Goal: Information Seeking & Learning: Learn about a topic

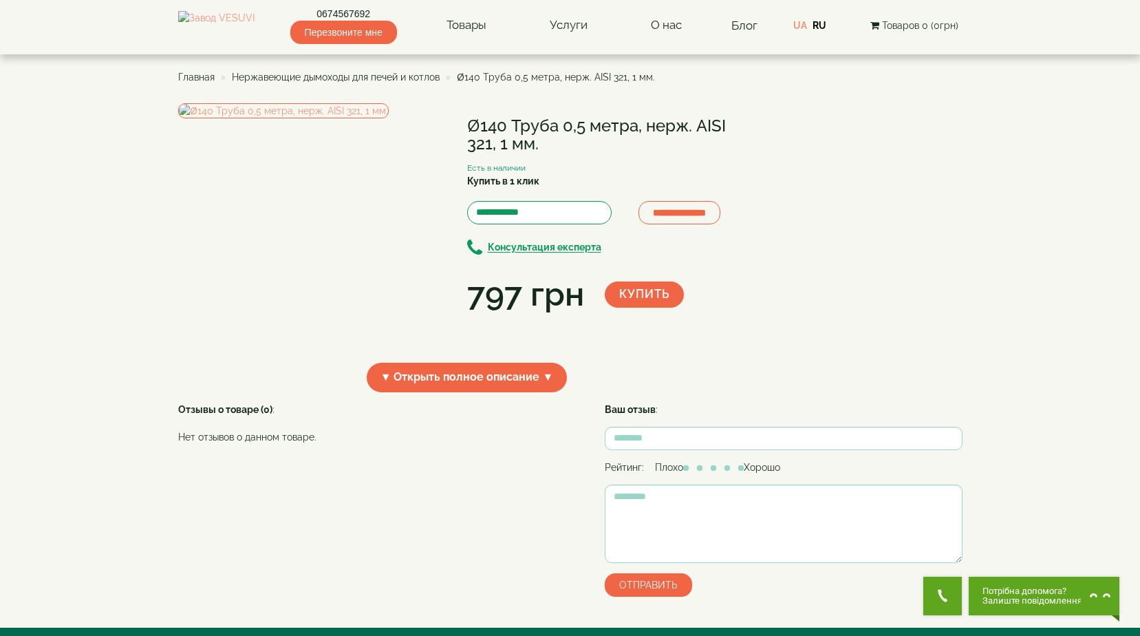
click at [422, 76] on span "Нержавеющие дымоходы для печей и котлов" at bounding box center [336, 77] width 208 height 11
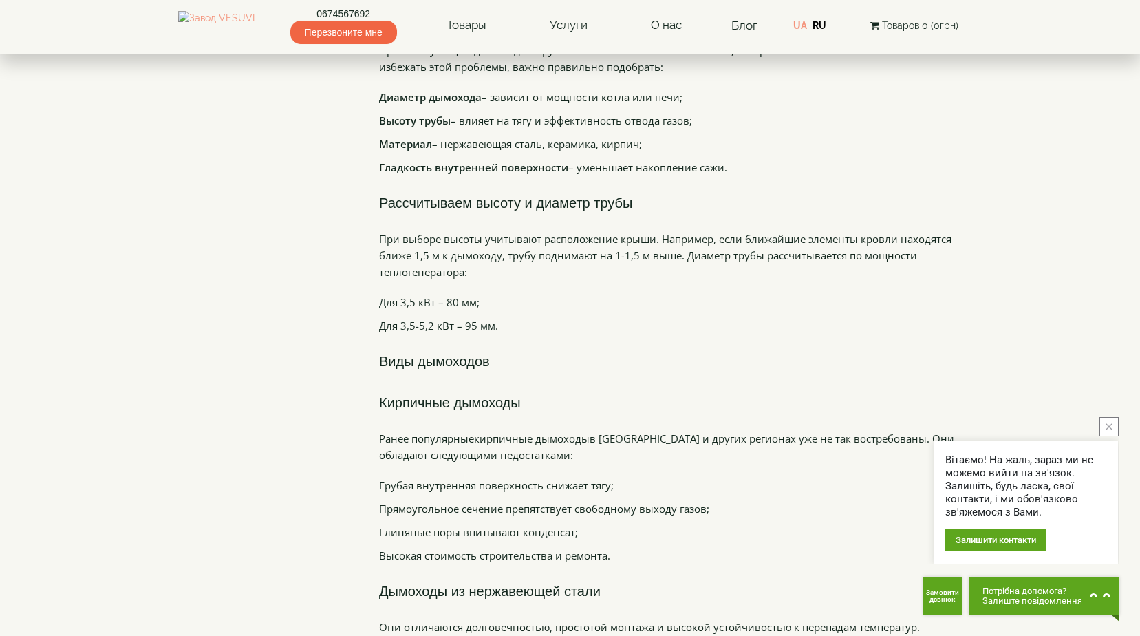
scroll to position [1996, 0]
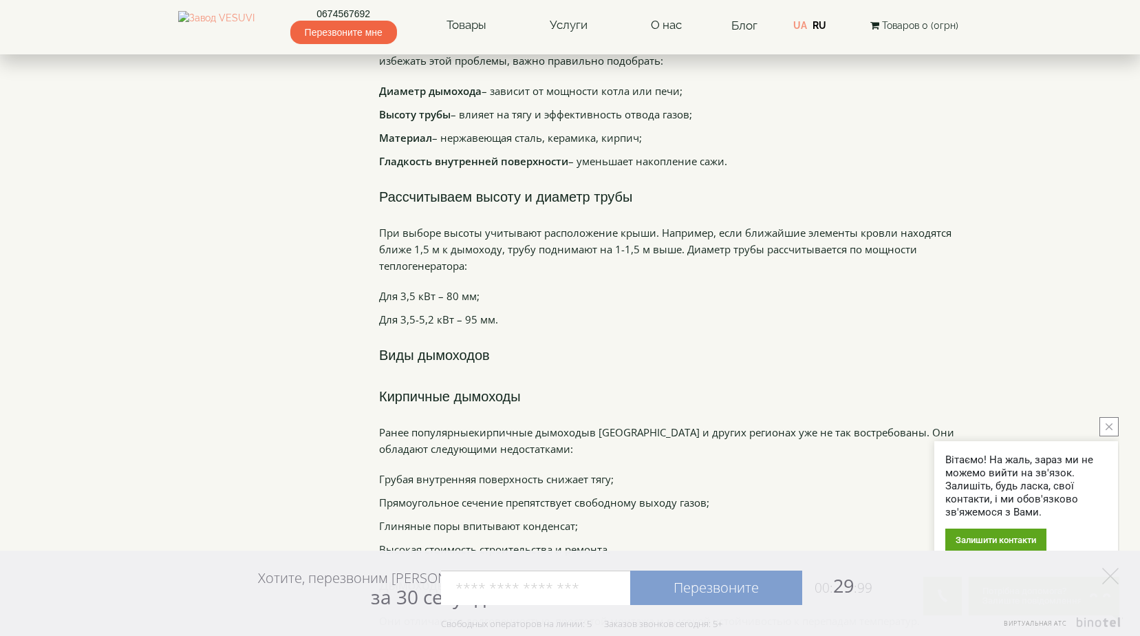
drag, startPoint x: 401, startPoint y: 263, endPoint x: 479, endPoint y: 263, distance: 77.8
click at [479, 288] on li "Для 3,5 кВт – 80 мм;" at bounding box center [671, 296] width 584 height 17
click at [465, 288] on li "Для 3,5 кВт – 80 мм;" at bounding box center [671, 296] width 584 height 17
click at [1114, 573] on polygon at bounding box center [1111, 576] width 17 height 17
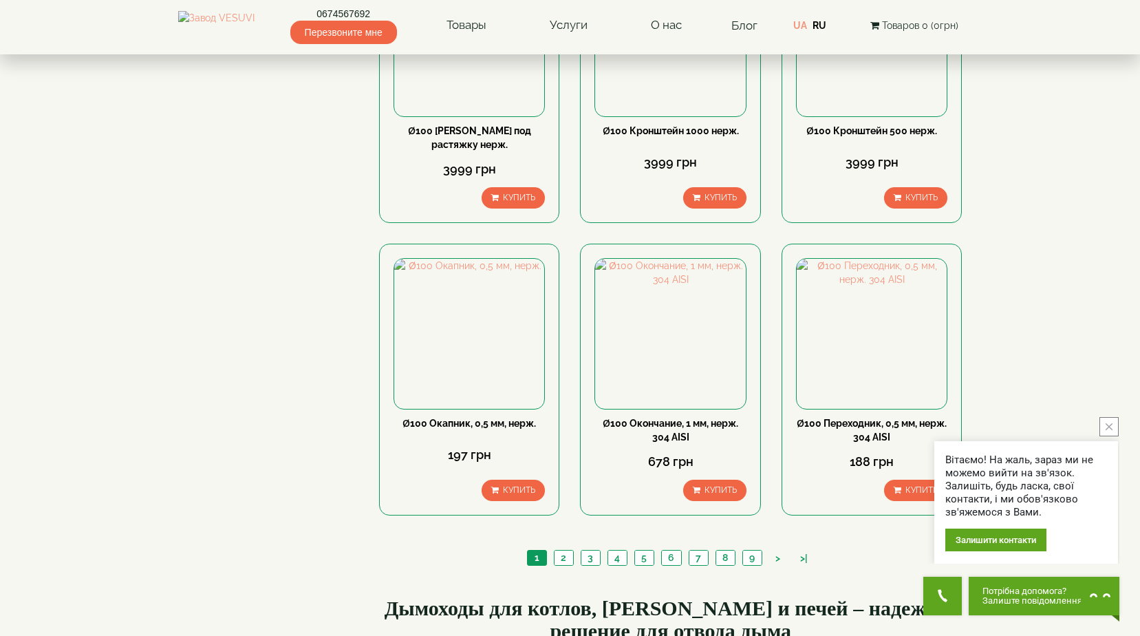
scroll to position [1382, 0]
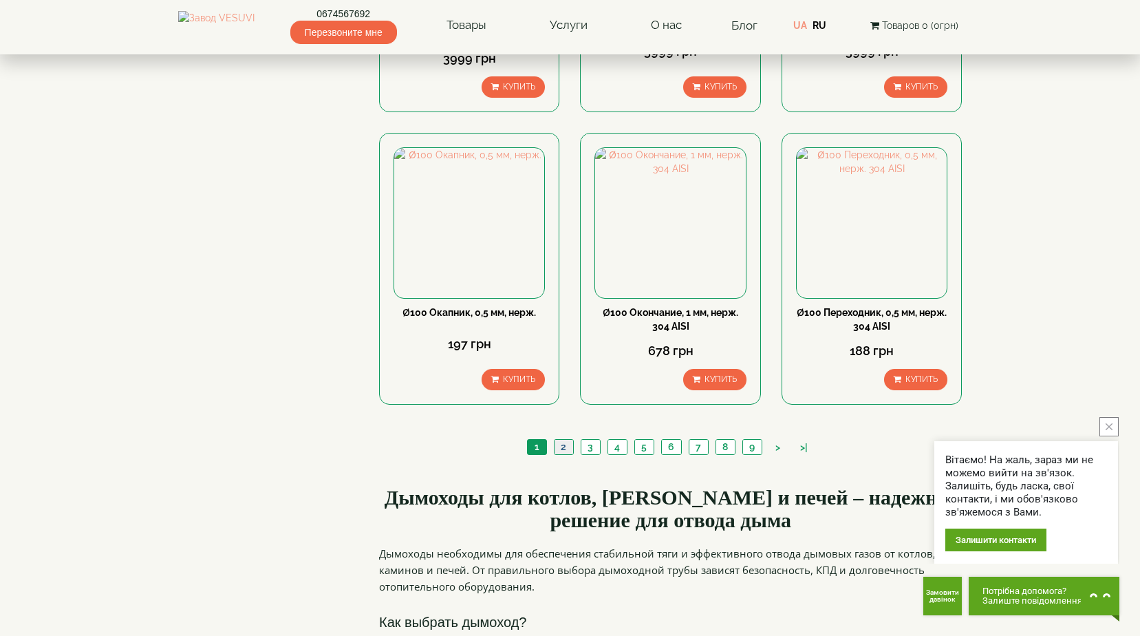
click at [566, 440] on link "2" at bounding box center [563, 447] width 19 height 14
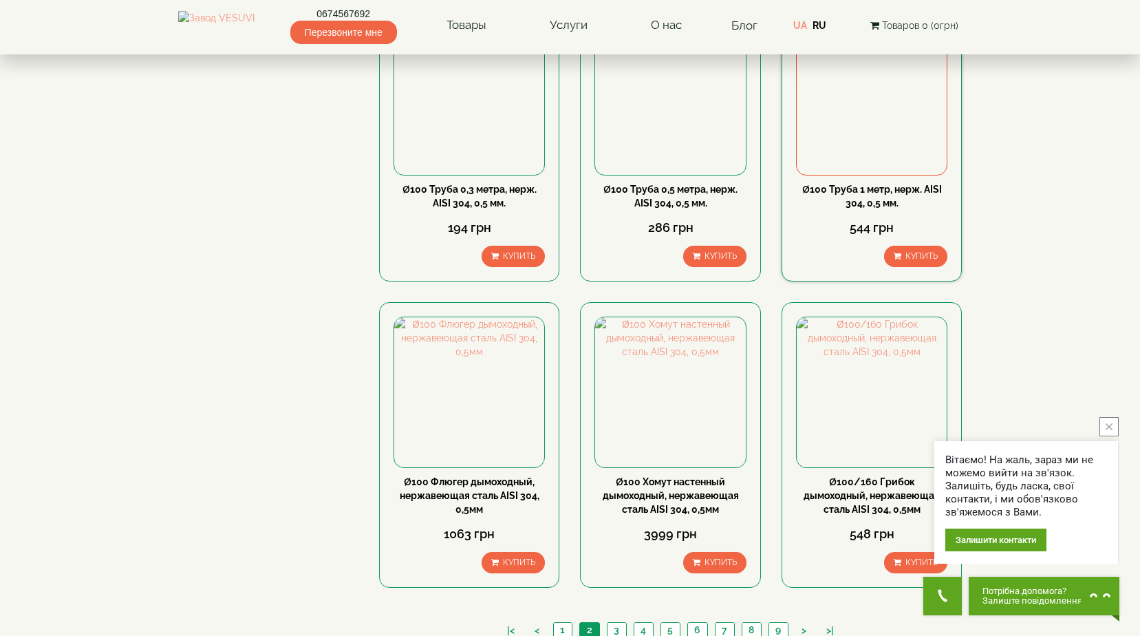
scroll to position [1308, 0]
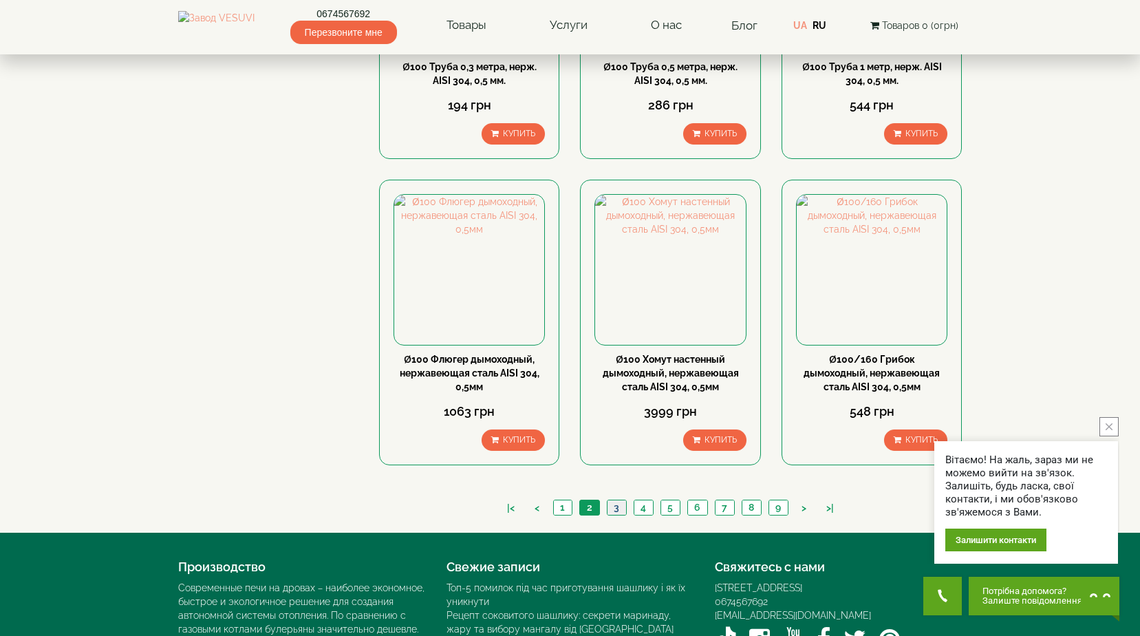
click at [617, 500] on link "3" at bounding box center [616, 507] width 19 height 14
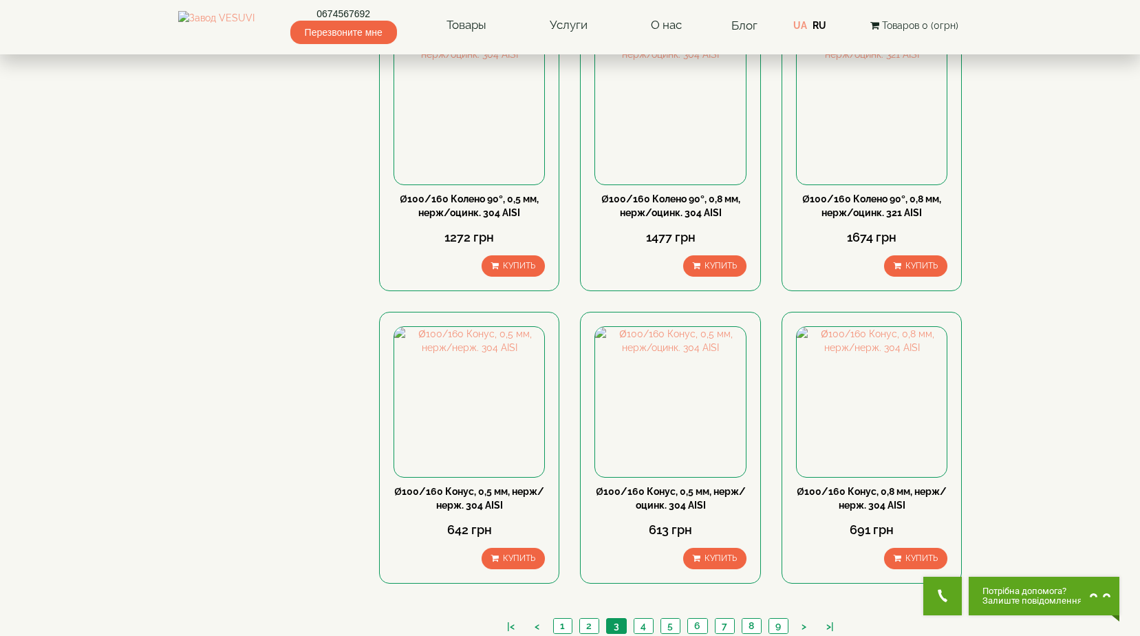
scroll to position [1376, 0]
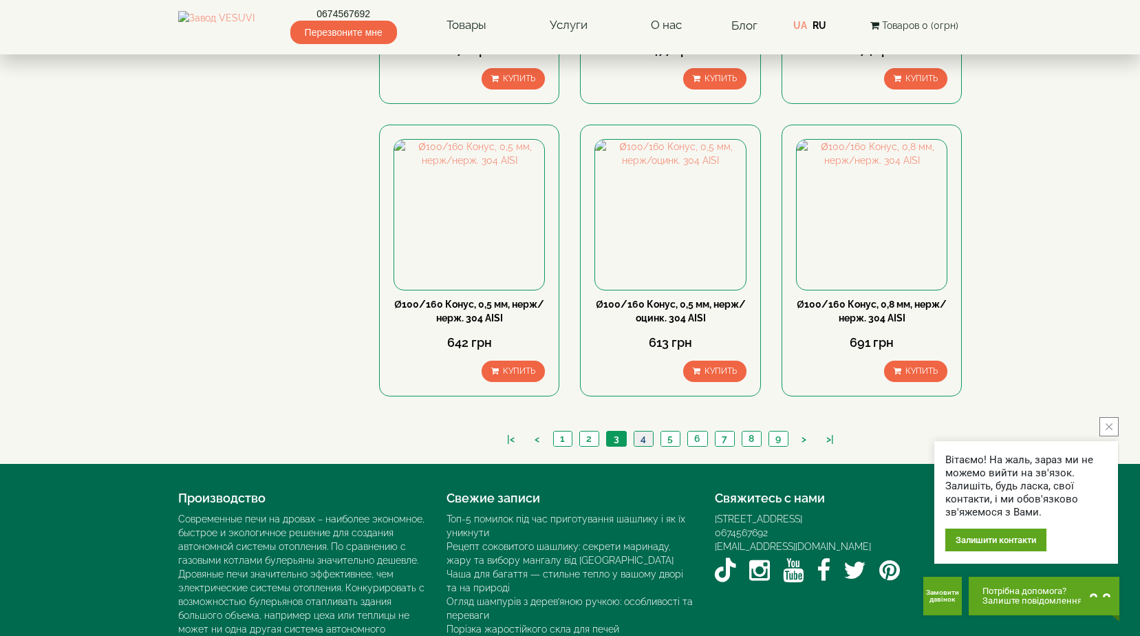
click at [644, 432] on link "4" at bounding box center [643, 439] width 19 height 14
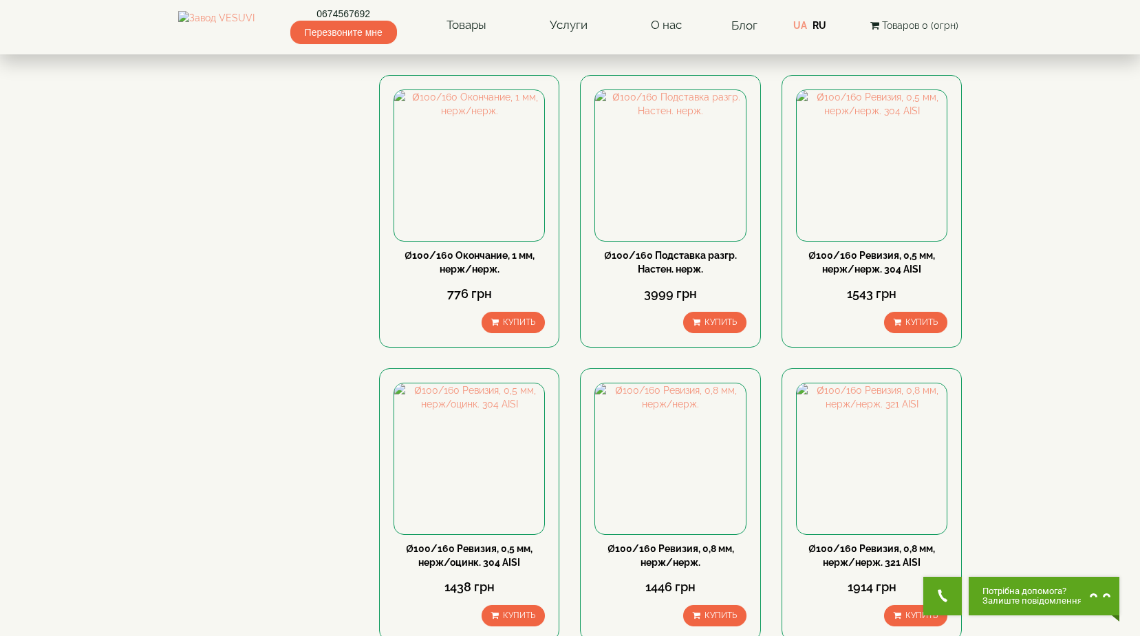
scroll to position [1239, 0]
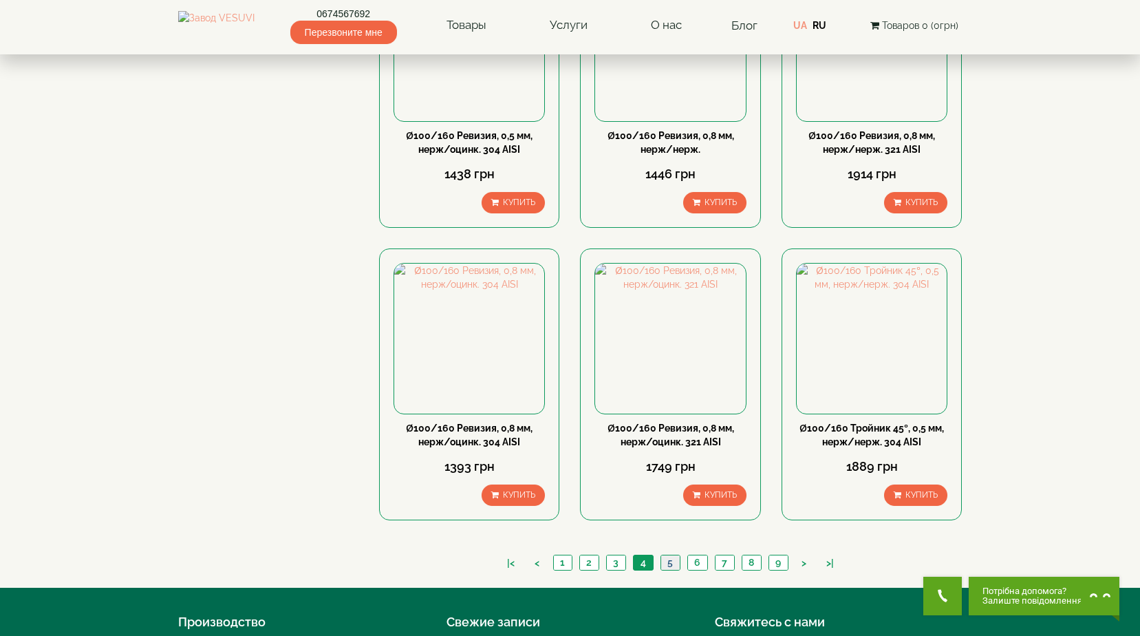
click at [668, 555] on link "5" at bounding box center [670, 562] width 19 height 14
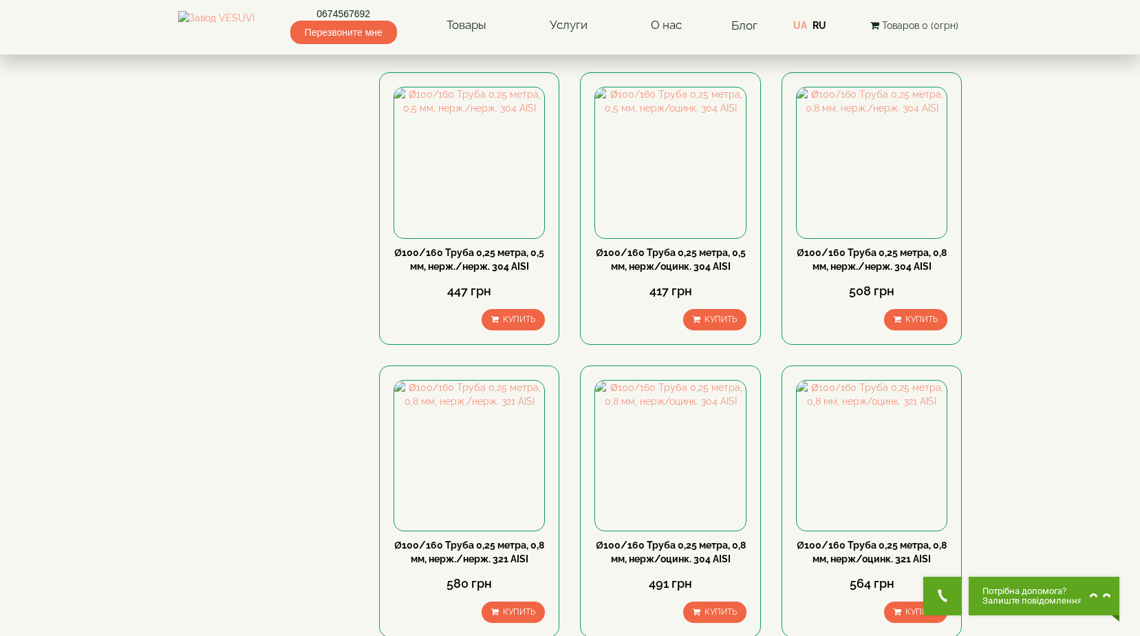
scroll to position [1376, 0]
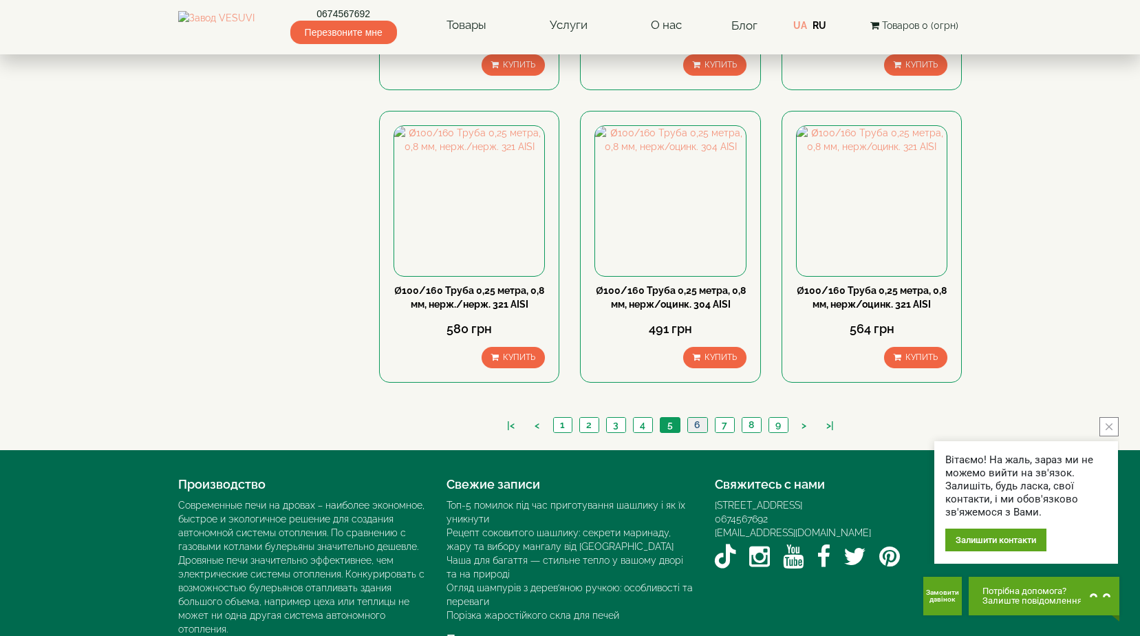
click at [698, 418] on link "6" at bounding box center [698, 425] width 20 height 14
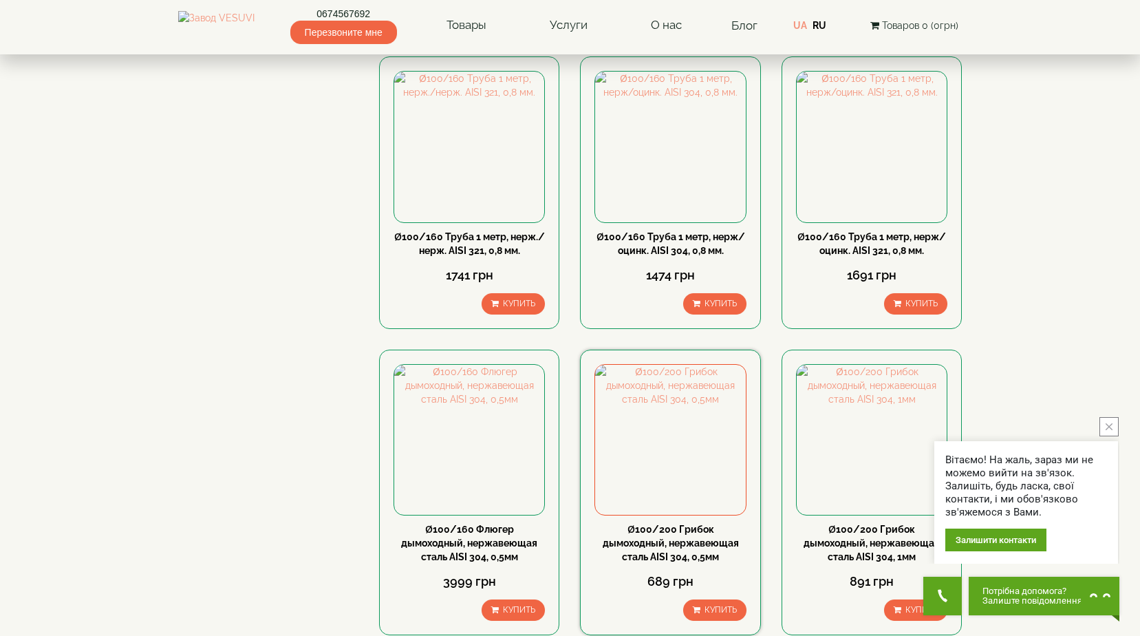
scroll to position [1411, 0]
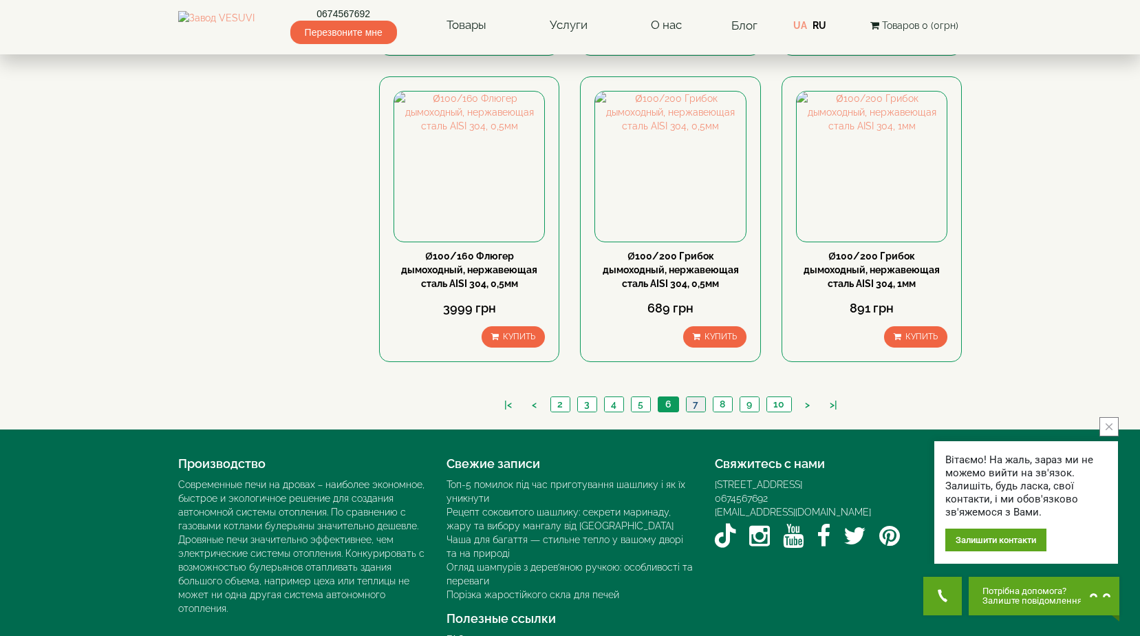
click at [699, 397] on link "7" at bounding box center [695, 404] width 19 height 14
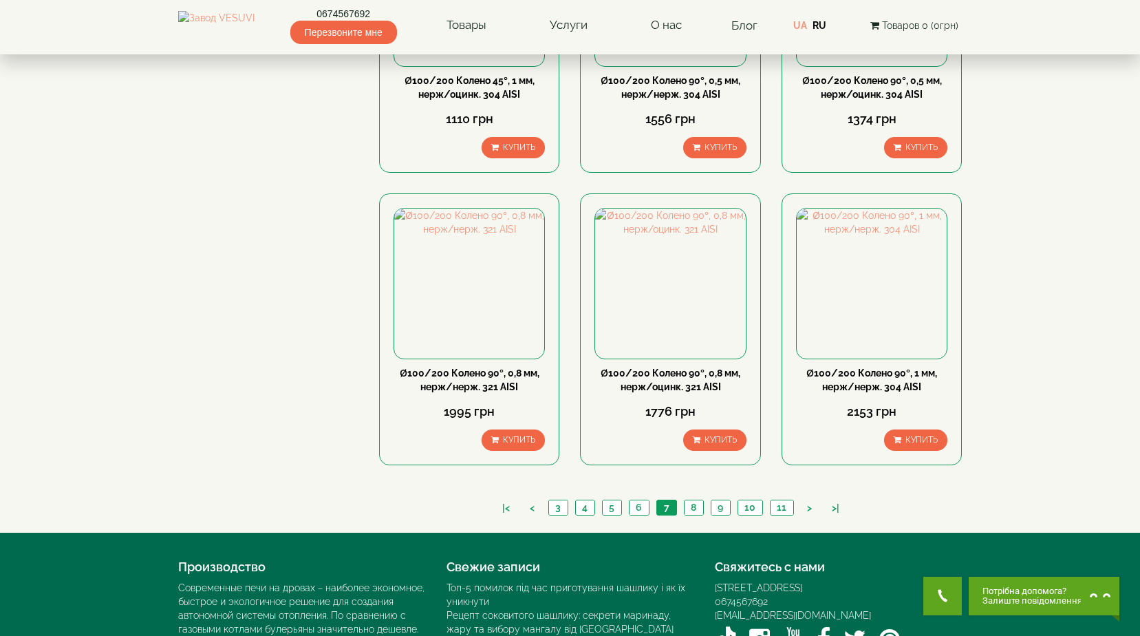
scroll to position [1411, 0]
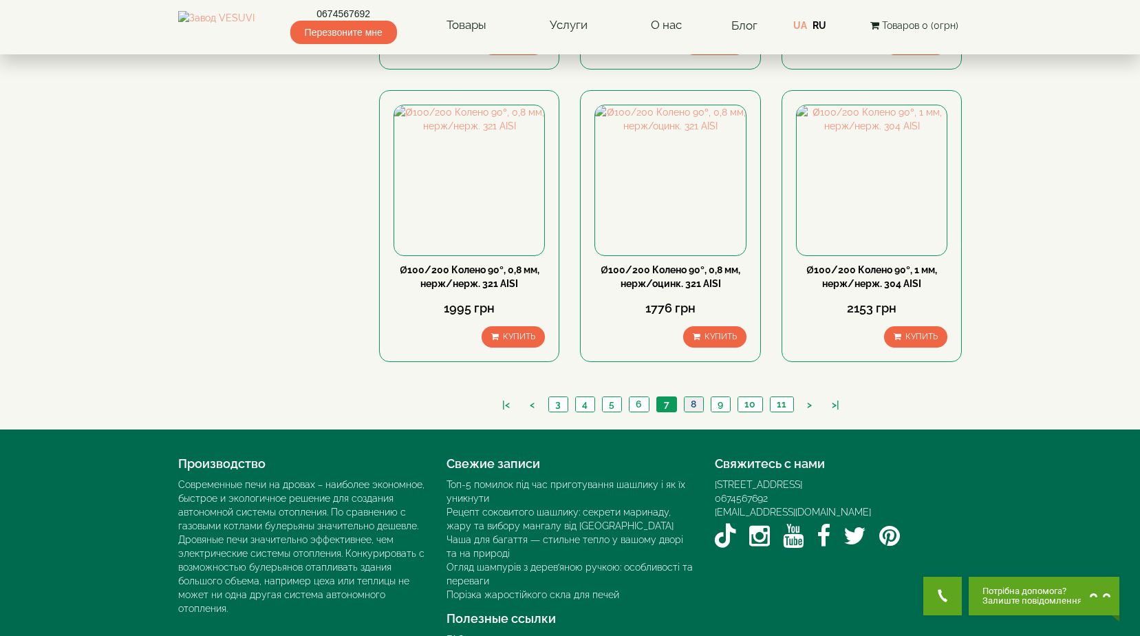
click at [691, 397] on link "8" at bounding box center [693, 404] width 19 height 14
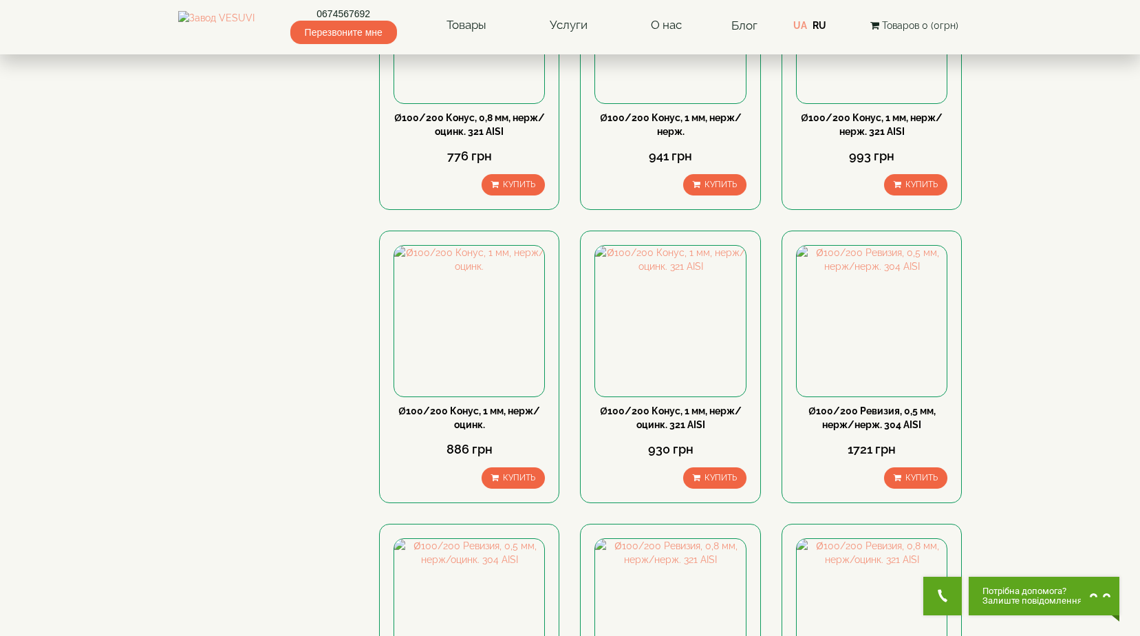
scroll to position [1376, 0]
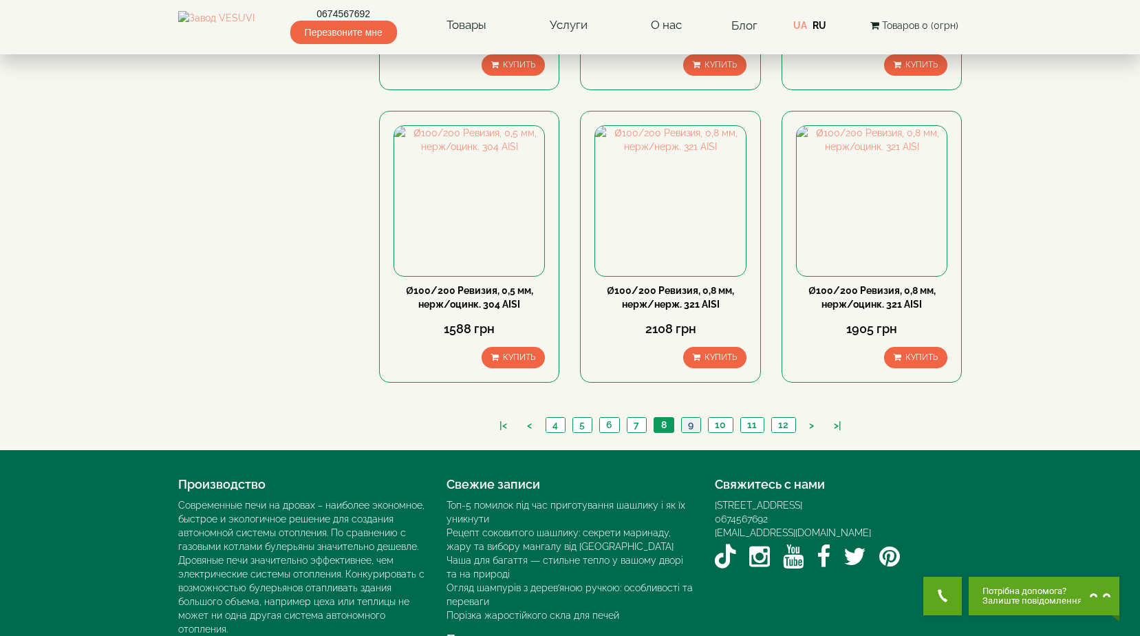
click at [692, 418] on link "9" at bounding box center [690, 425] width 19 height 14
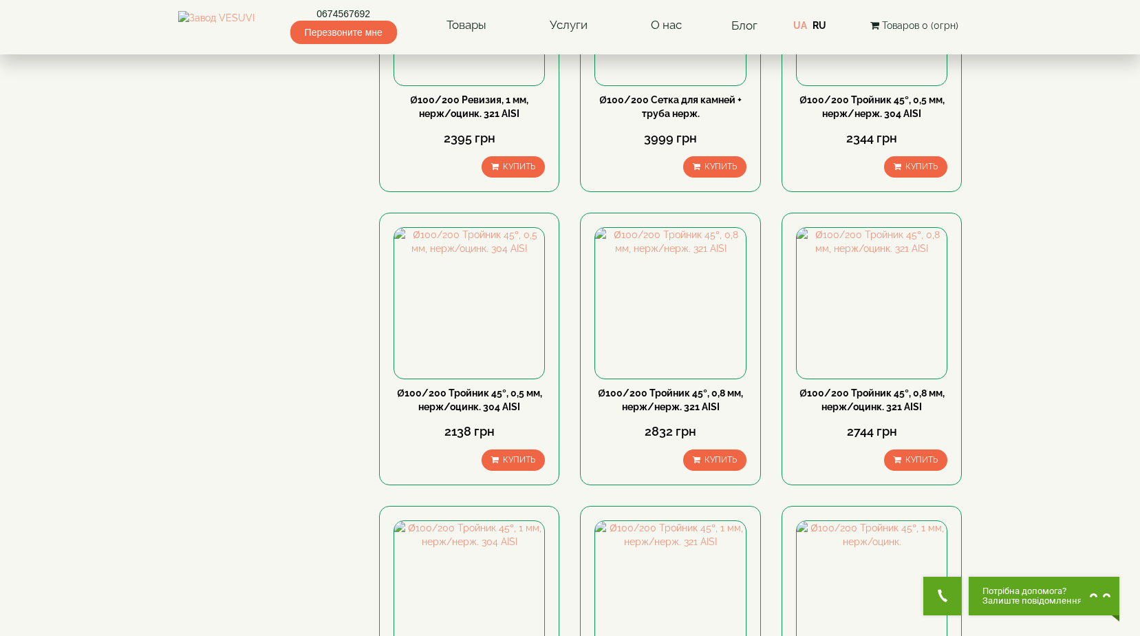
scroll to position [1239, 0]
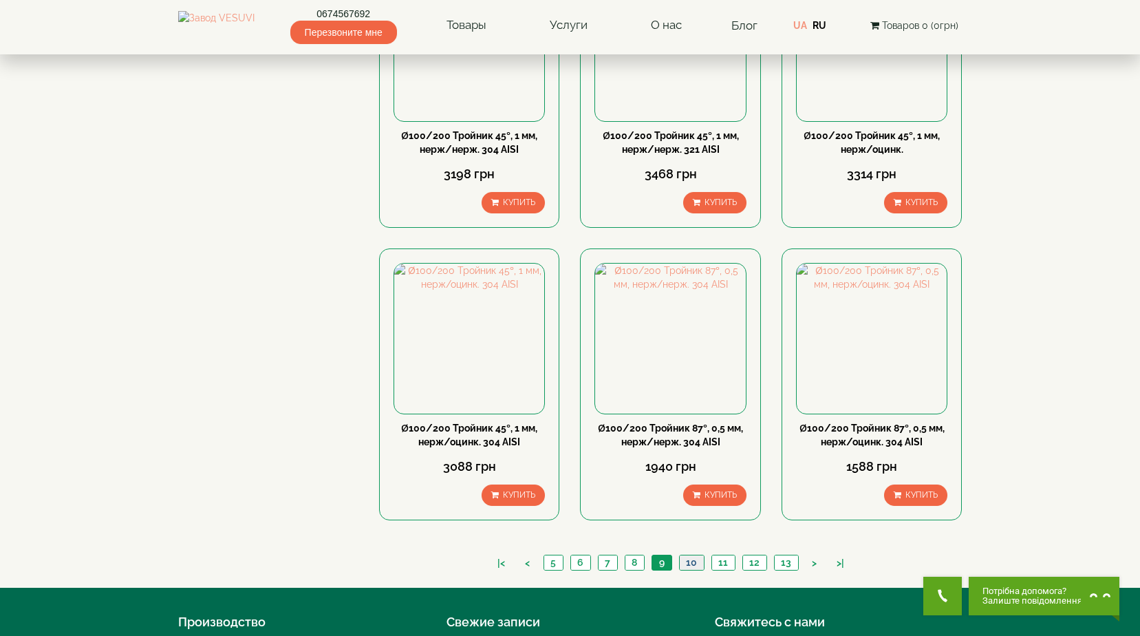
click at [694, 555] on link "10" at bounding box center [691, 562] width 25 height 14
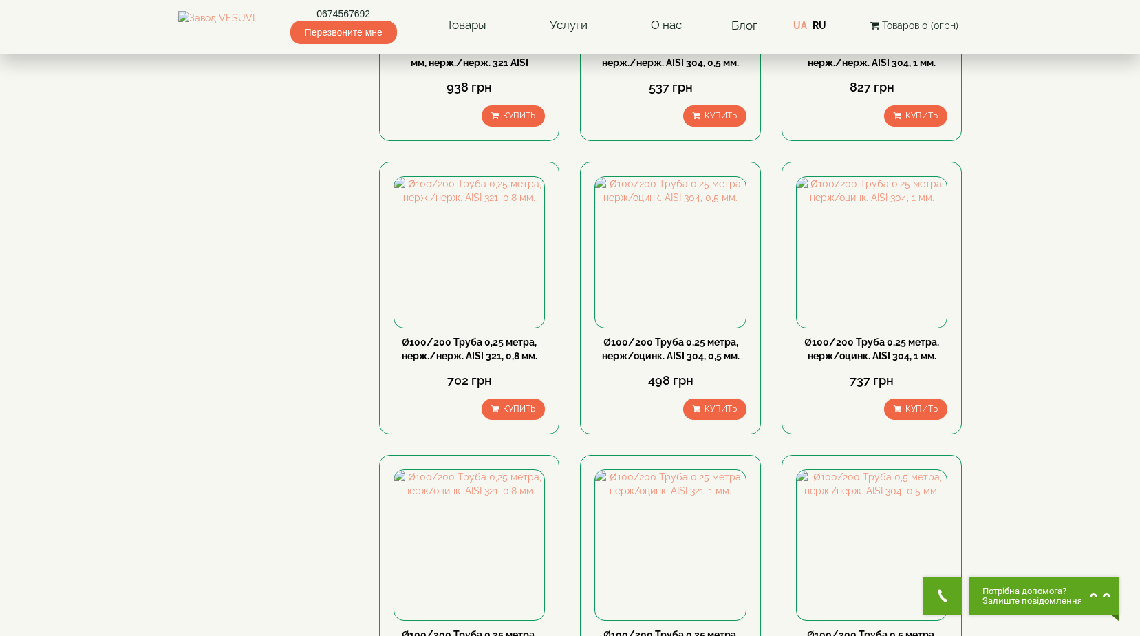
scroll to position [1397, 0]
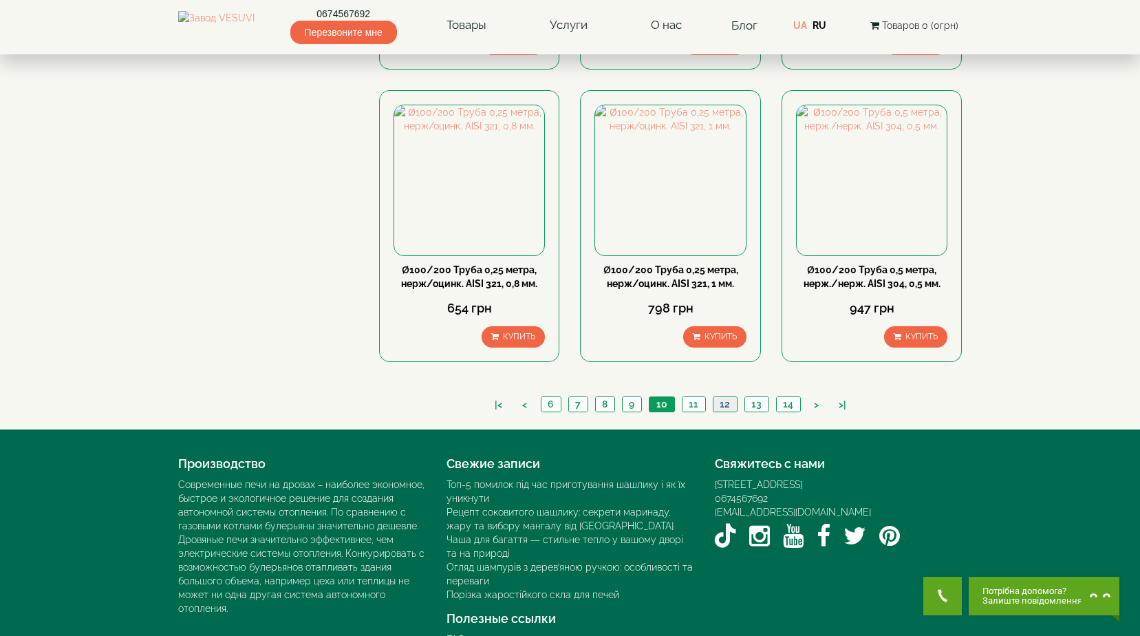
click at [721, 397] on link "12" at bounding box center [725, 404] width 24 height 14
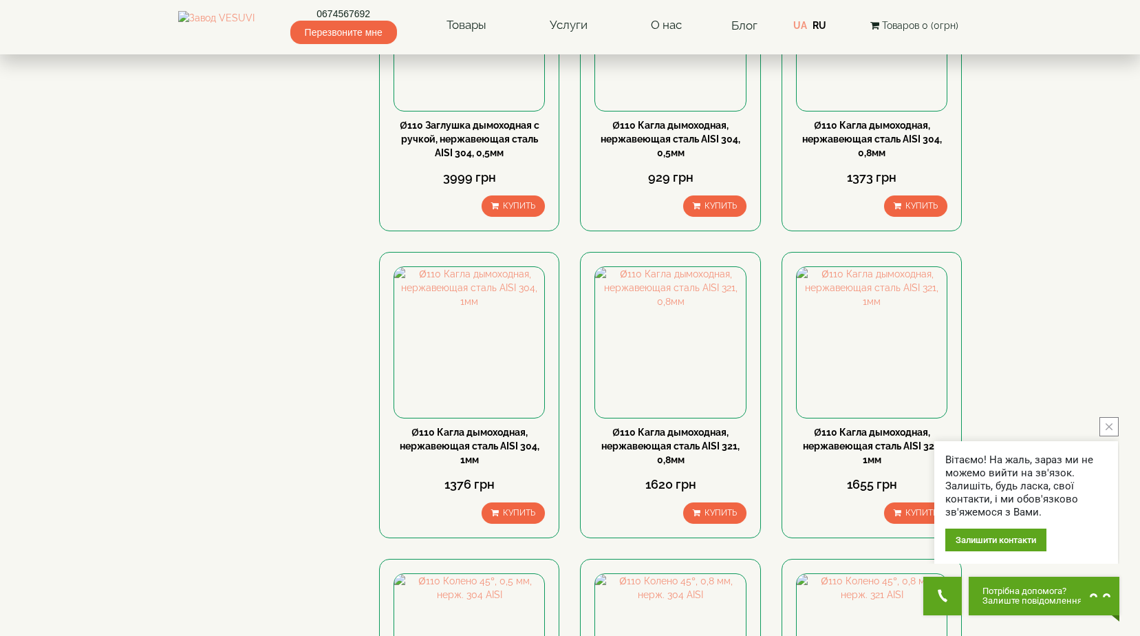
scroll to position [1308, 0]
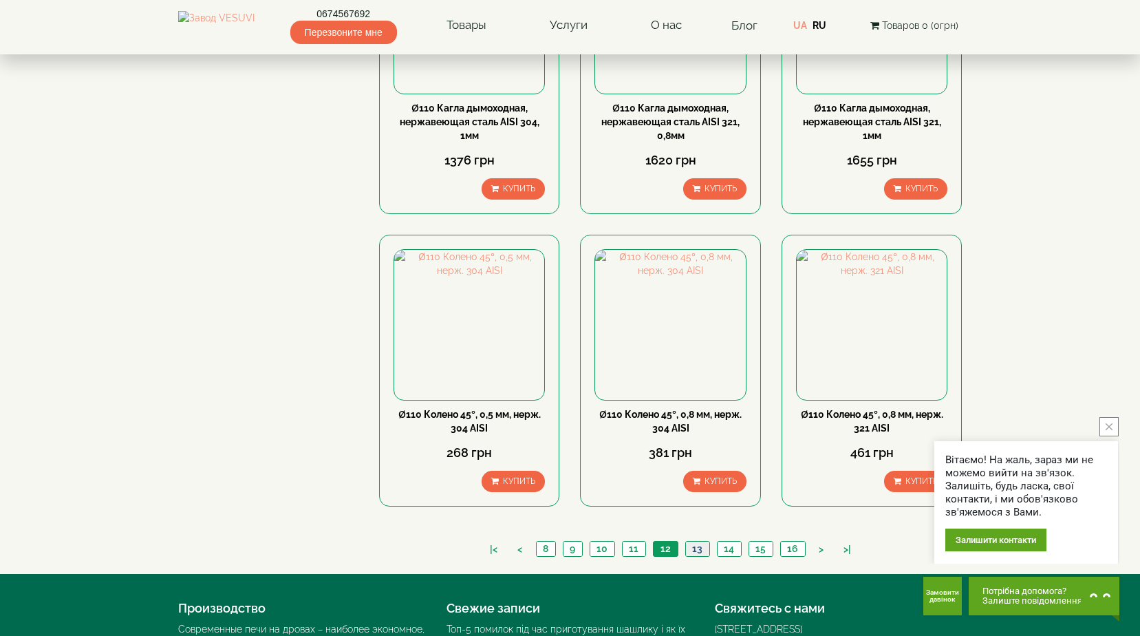
click at [699, 542] on link "13" at bounding box center [697, 549] width 24 height 14
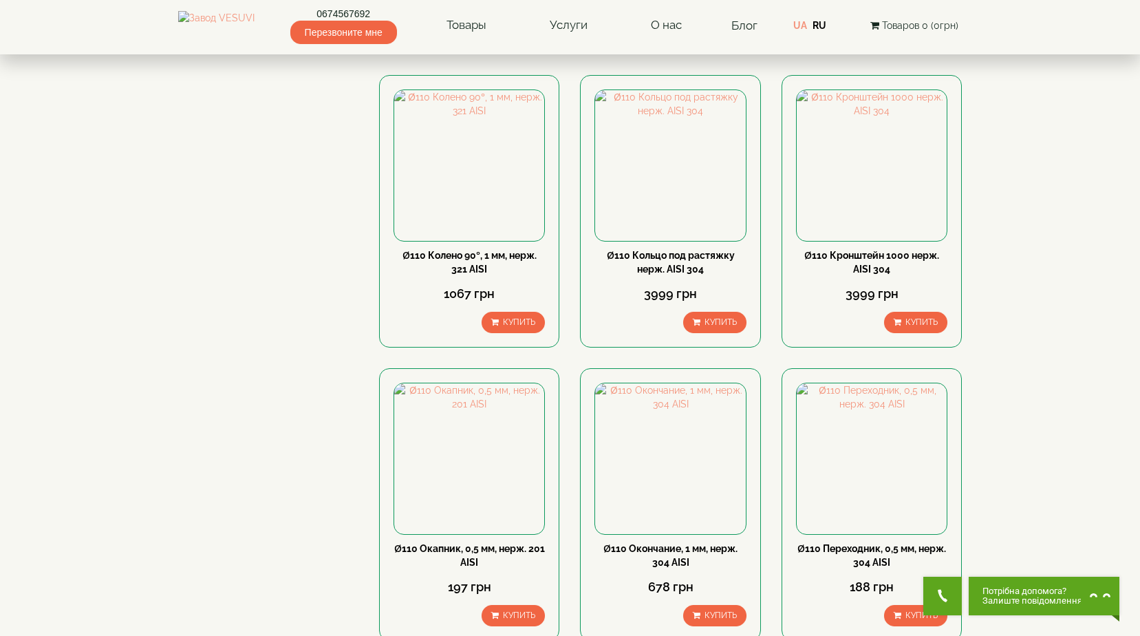
scroll to position [1239, 0]
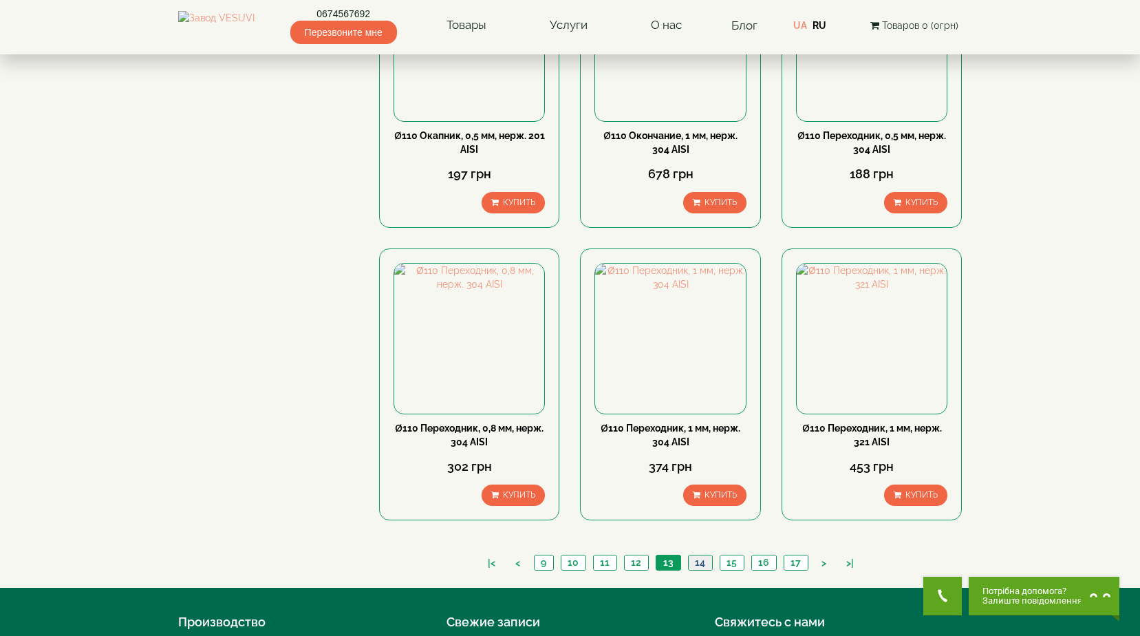
click at [703, 555] on link "14" at bounding box center [700, 562] width 24 height 14
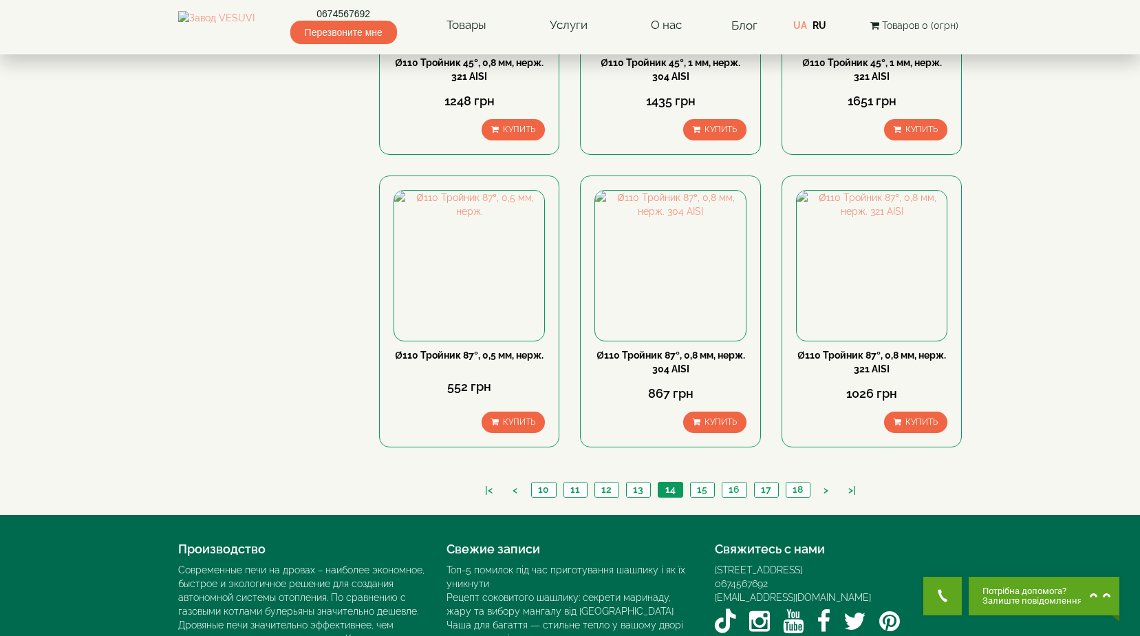
scroll to position [1397, 0]
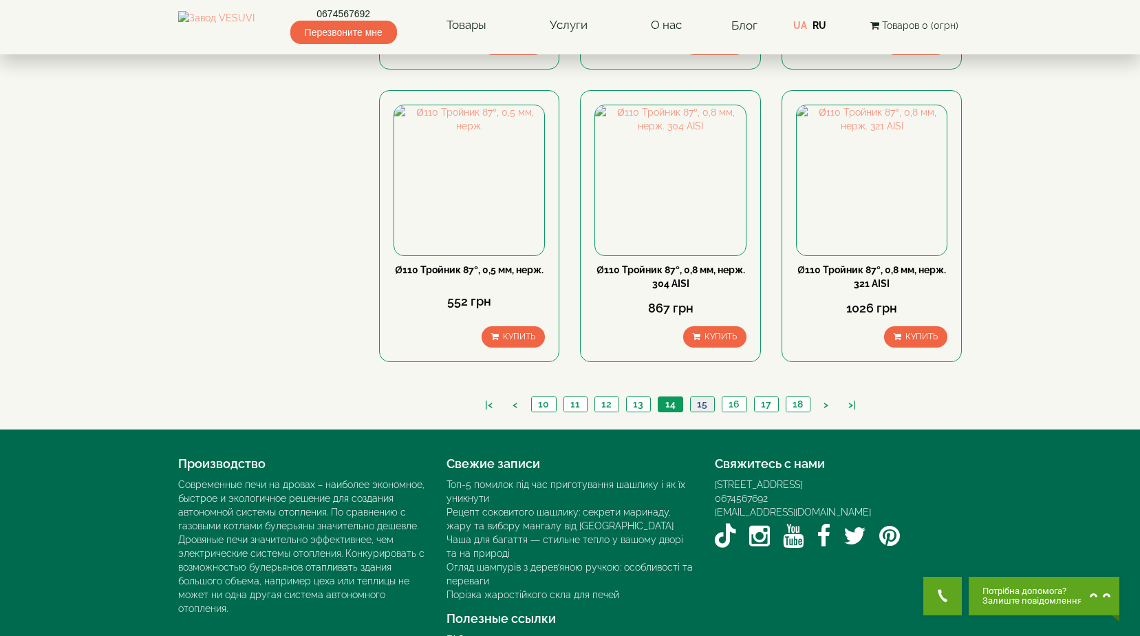
click at [699, 397] on link "15" at bounding box center [702, 404] width 24 height 14
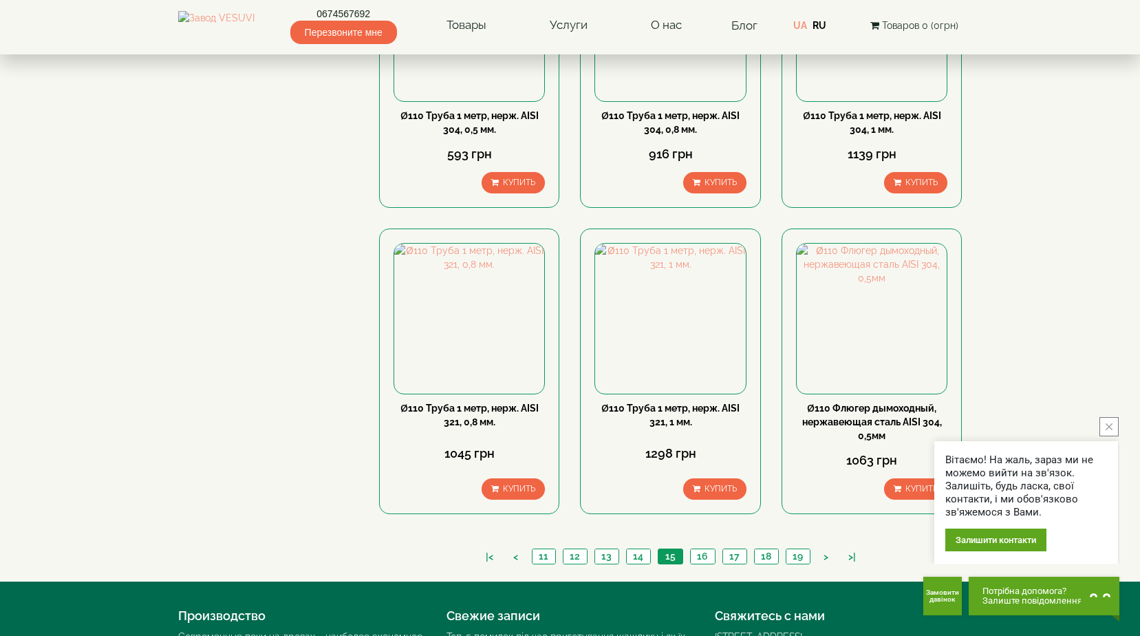
scroll to position [1411, 0]
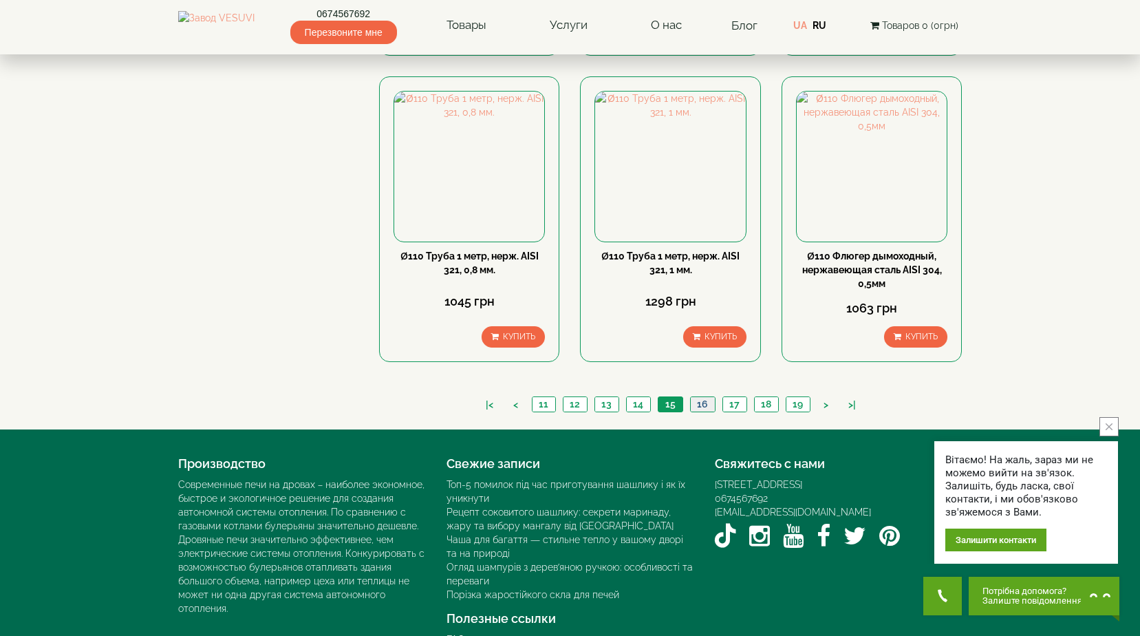
click at [704, 397] on link "16" at bounding box center [702, 404] width 25 height 14
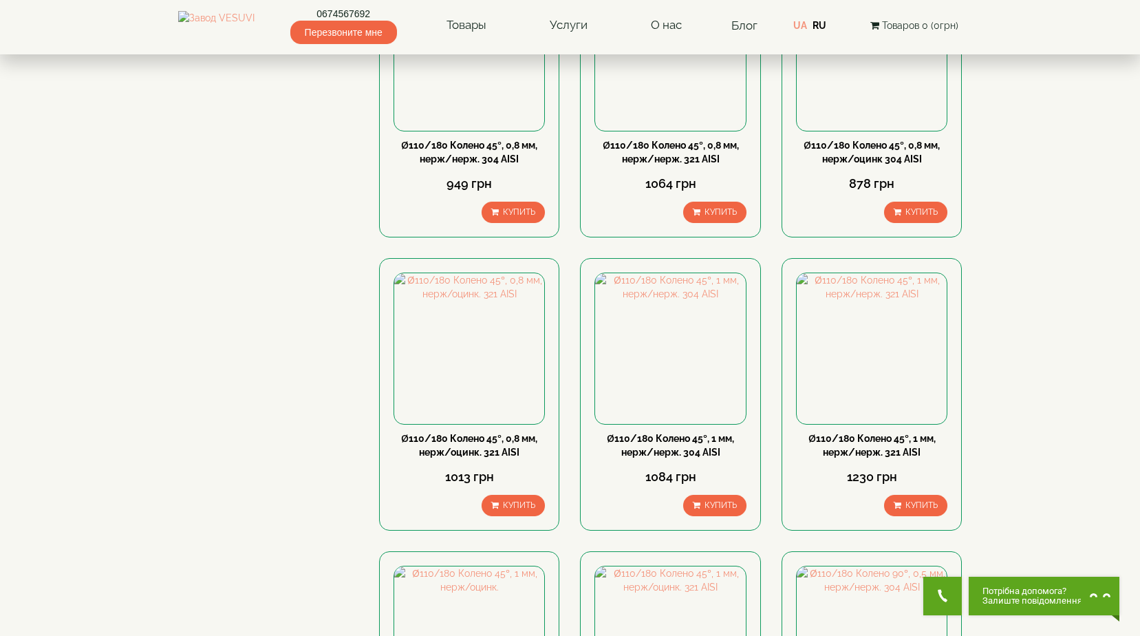
scroll to position [1376, 0]
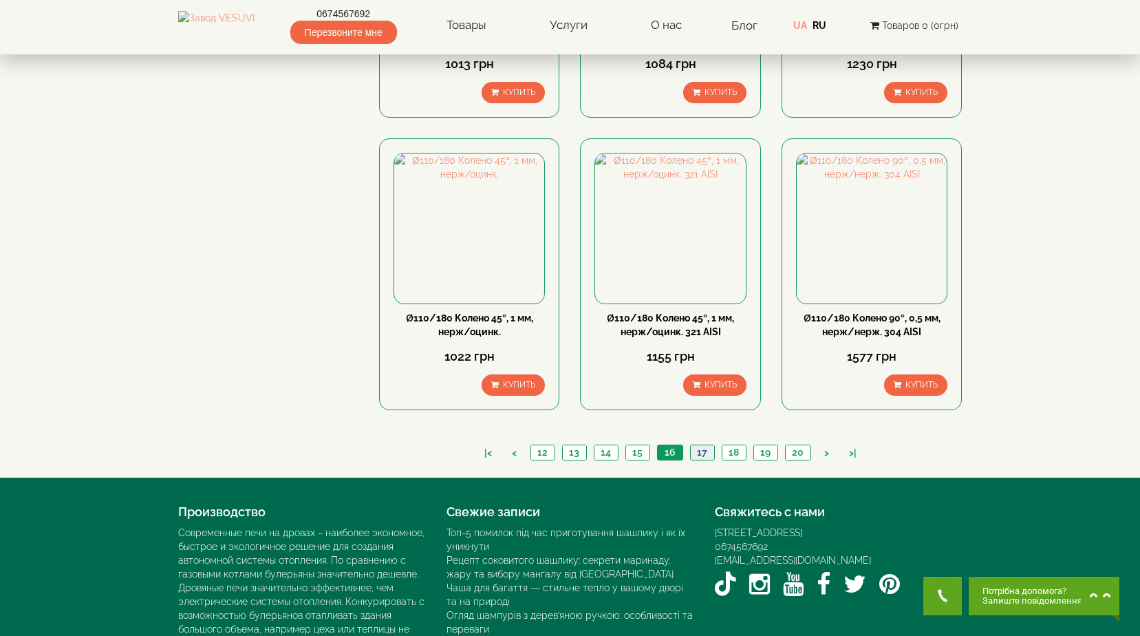
click at [699, 445] on link "17" at bounding box center [702, 452] width 24 height 14
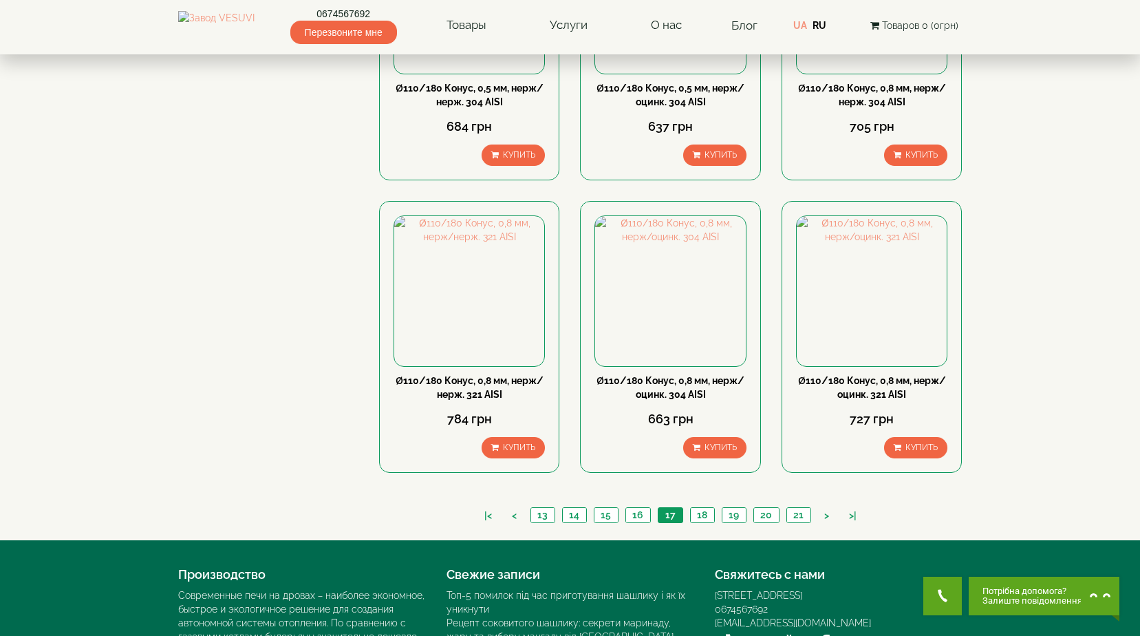
scroll to position [1376, 0]
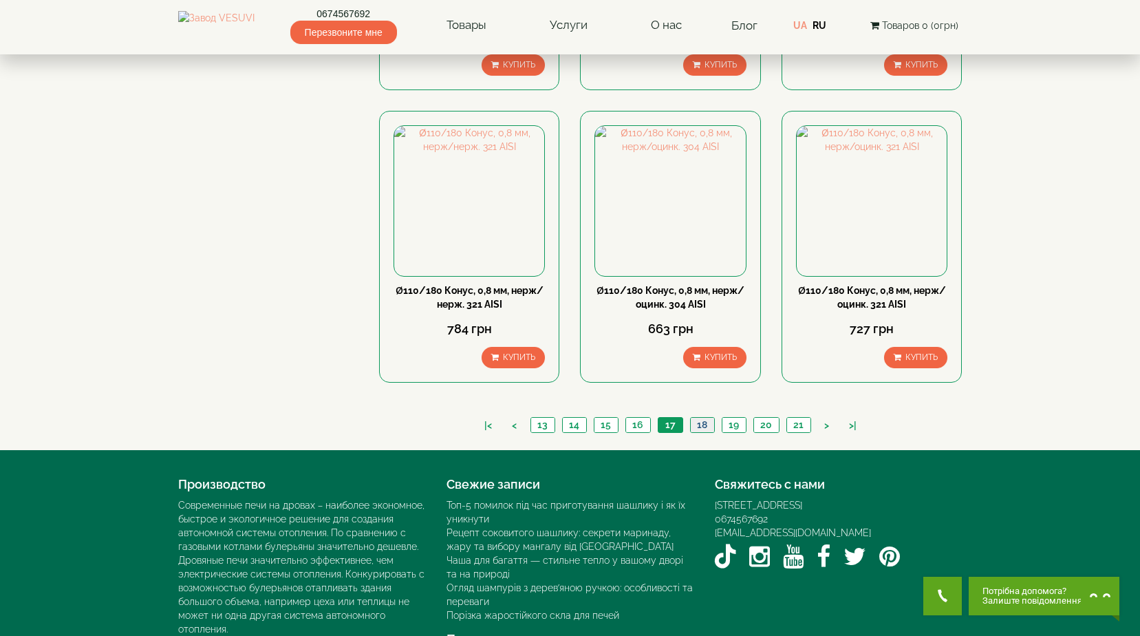
click at [709, 418] on link "18" at bounding box center [702, 425] width 24 height 14
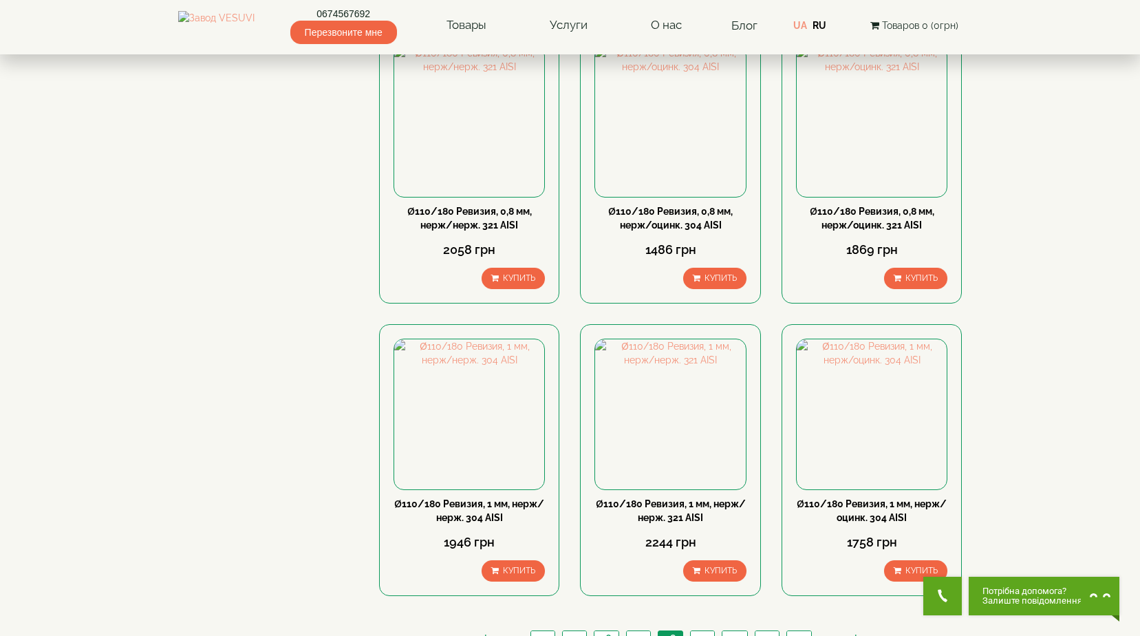
scroll to position [1397, 0]
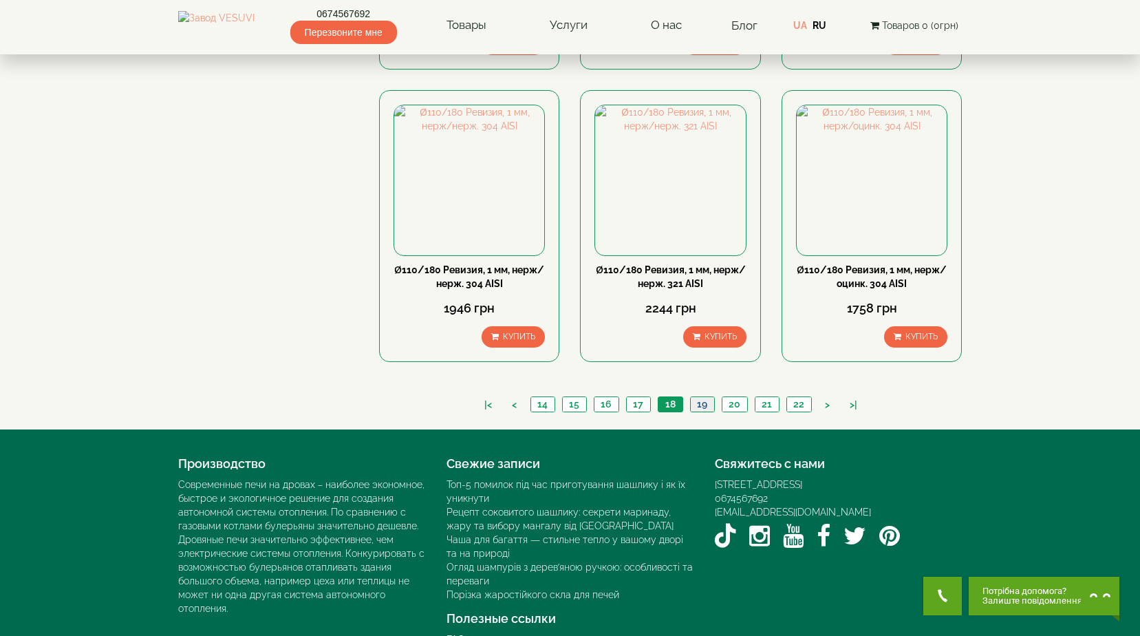
click at [703, 397] on link "19" at bounding box center [702, 404] width 24 height 14
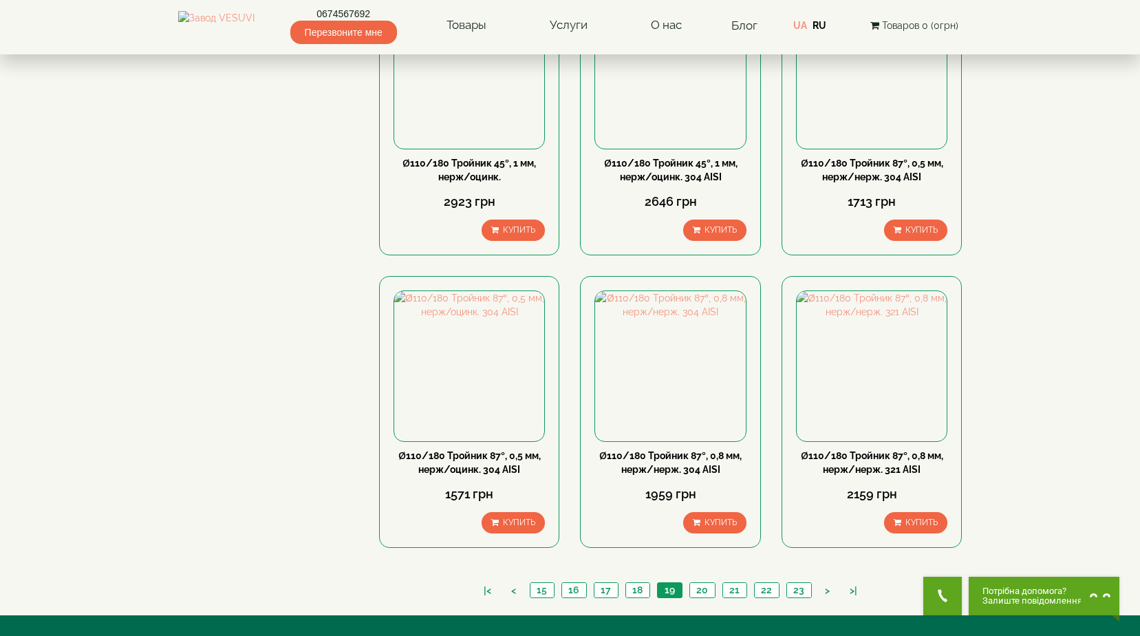
scroll to position [1376, 0]
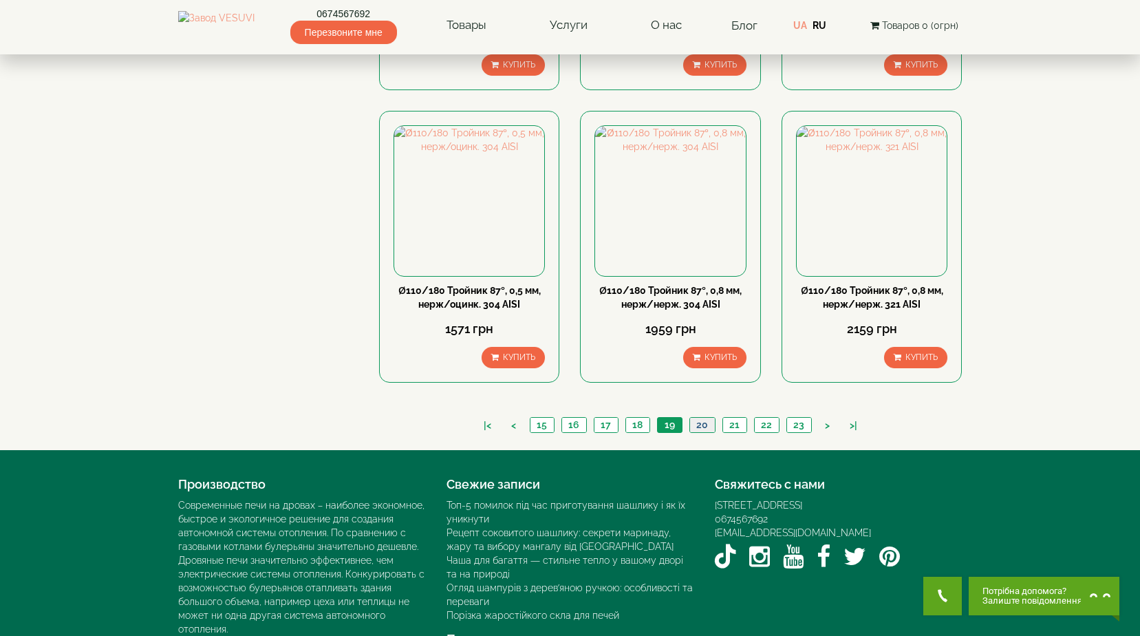
click at [701, 418] on link "20" at bounding box center [702, 425] width 25 height 14
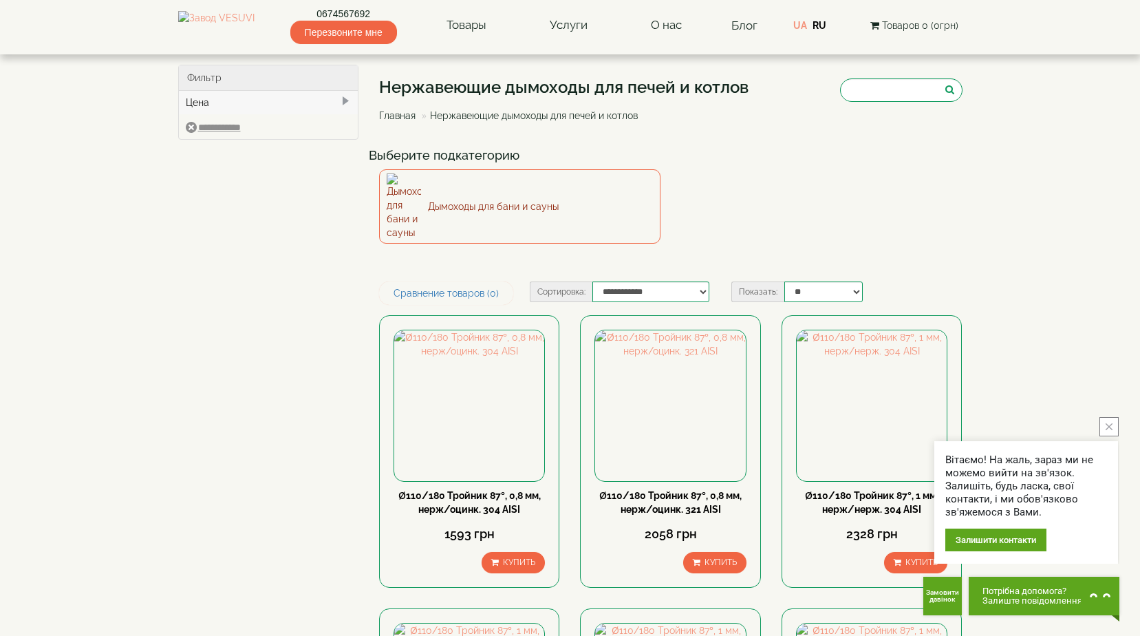
click at [575, 186] on link "Дымоходы для бани и сауны" at bounding box center [519, 206] width 281 height 74
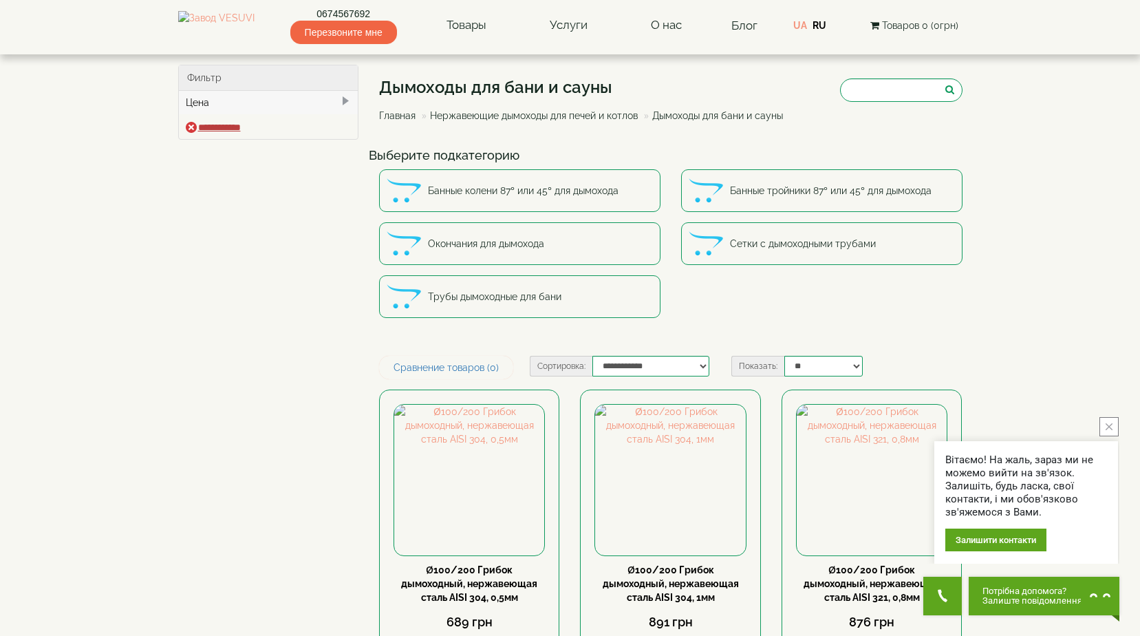
click at [241, 128] on input "**********" at bounding box center [213, 127] width 55 height 11
click at [582, 115] on link "Нержавеющие дымоходы для печей и котлов" at bounding box center [534, 115] width 208 height 11
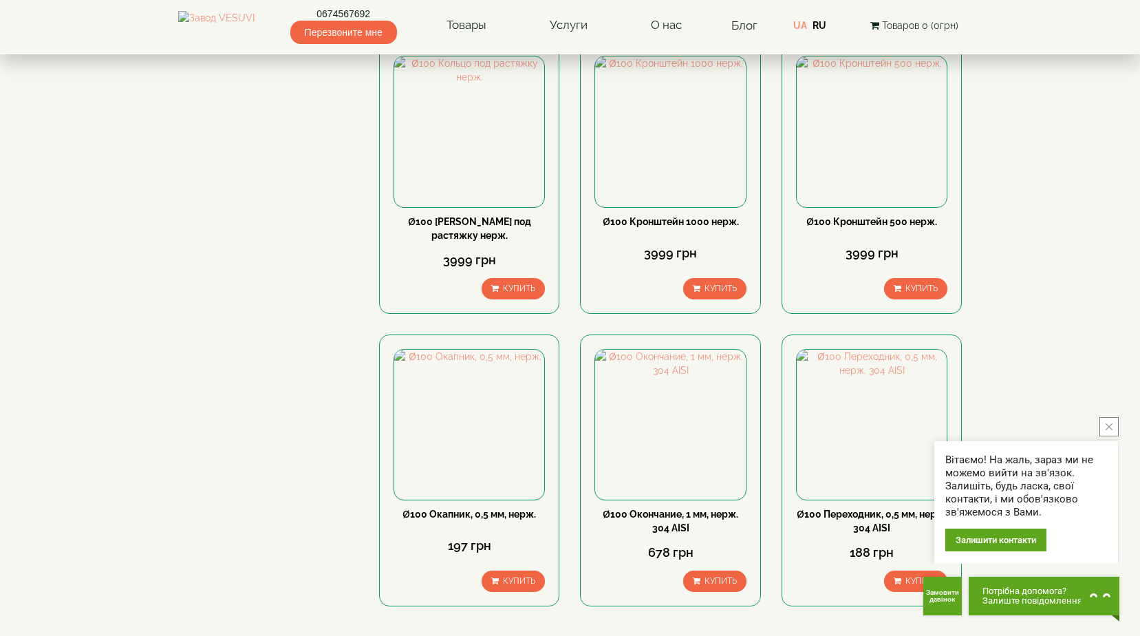
scroll to position [1376, 0]
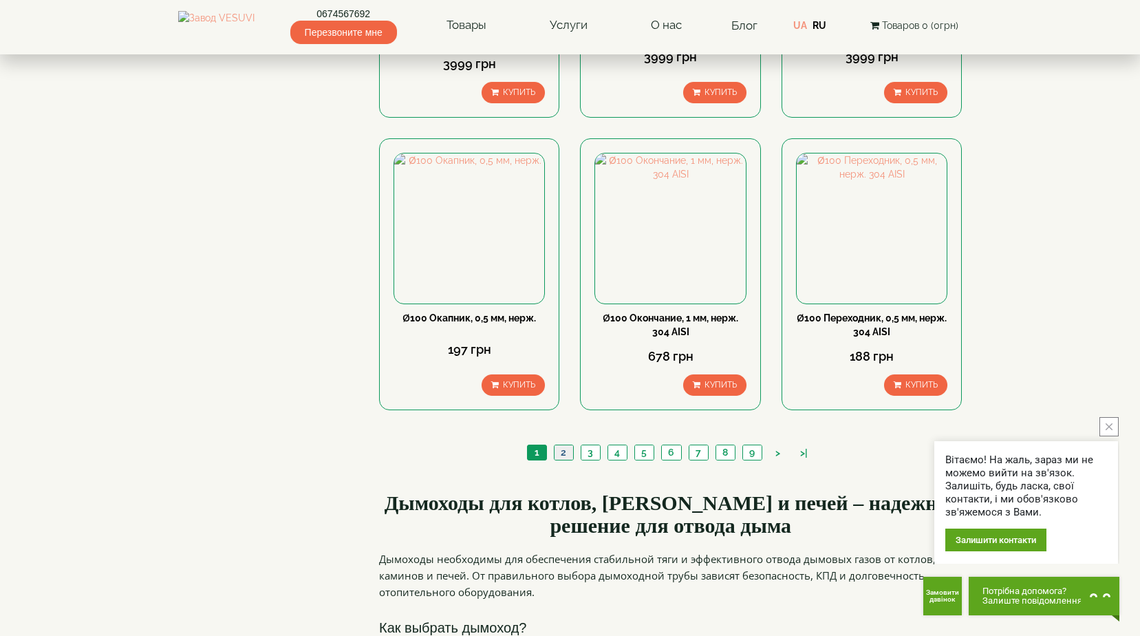
click at [562, 445] on link "2" at bounding box center [563, 452] width 19 height 14
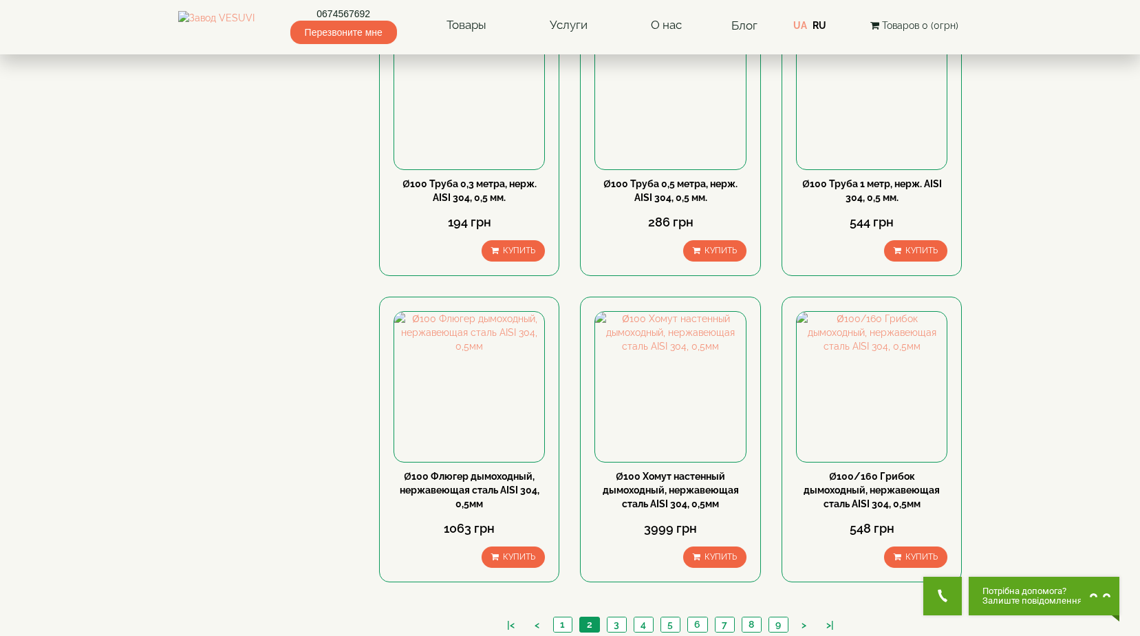
scroll to position [1411, 0]
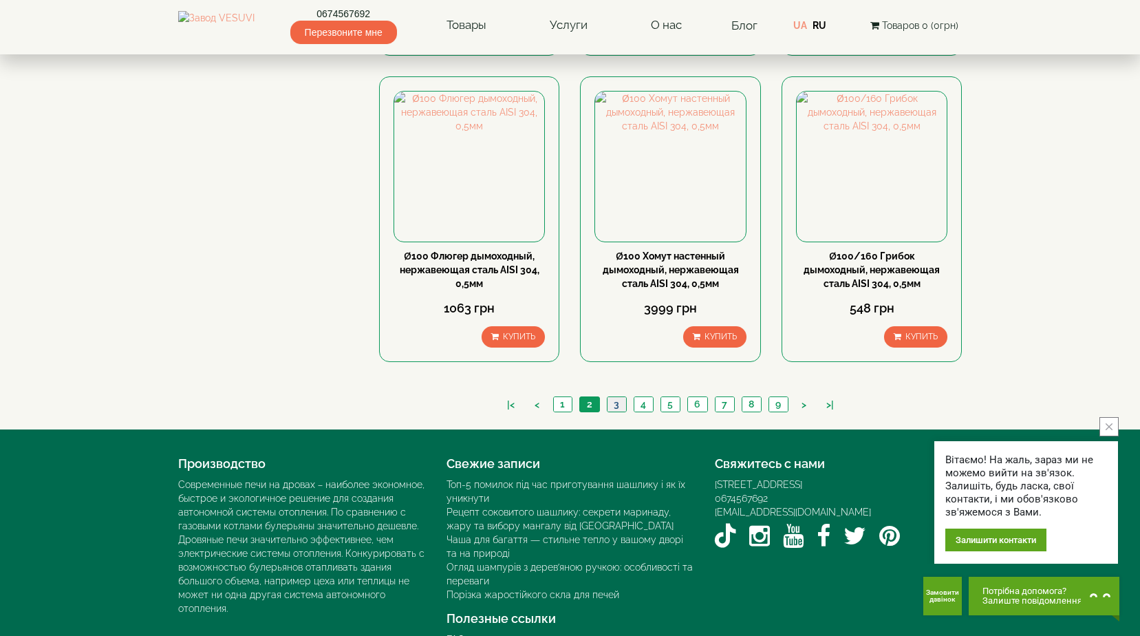
click at [619, 397] on link "3" at bounding box center [616, 404] width 19 height 14
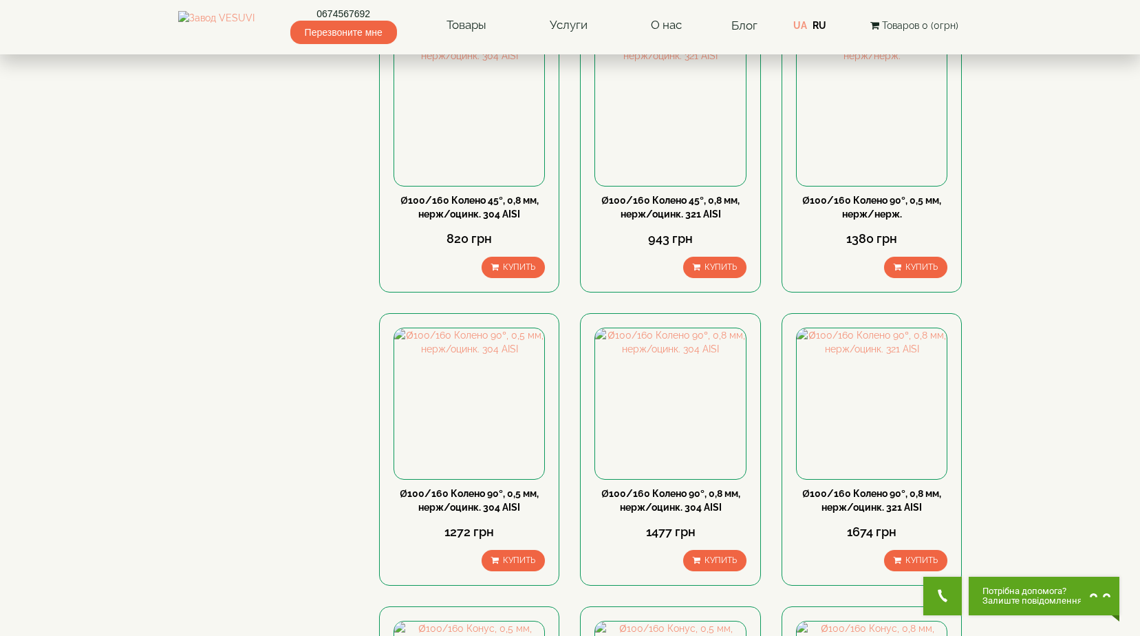
scroll to position [1308, 0]
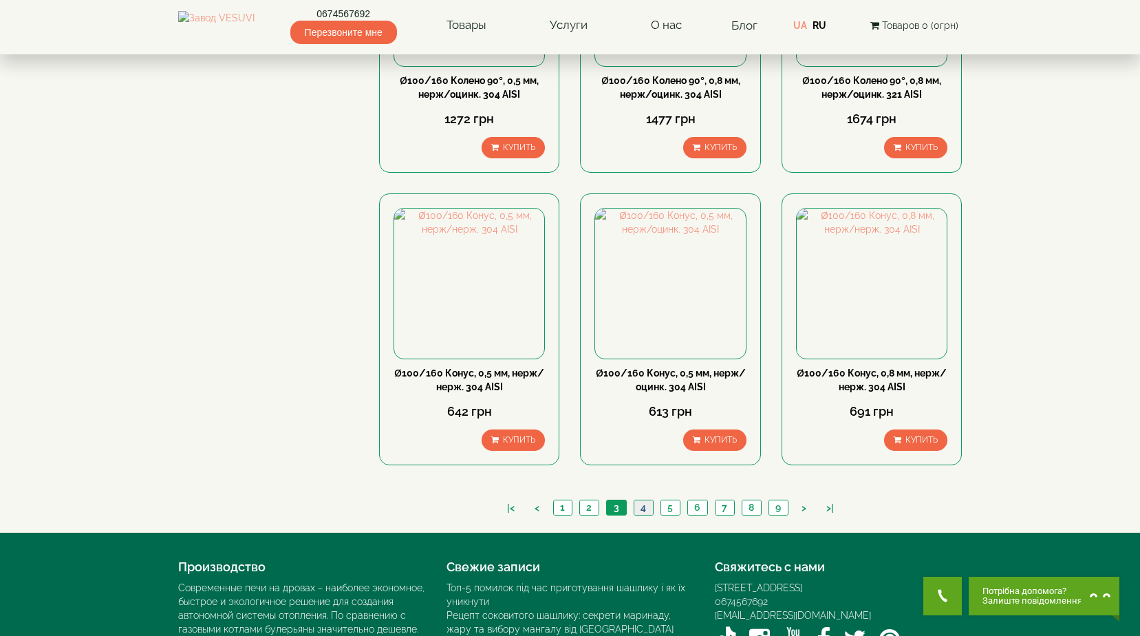
click at [643, 500] on link "4" at bounding box center [643, 507] width 19 height 14
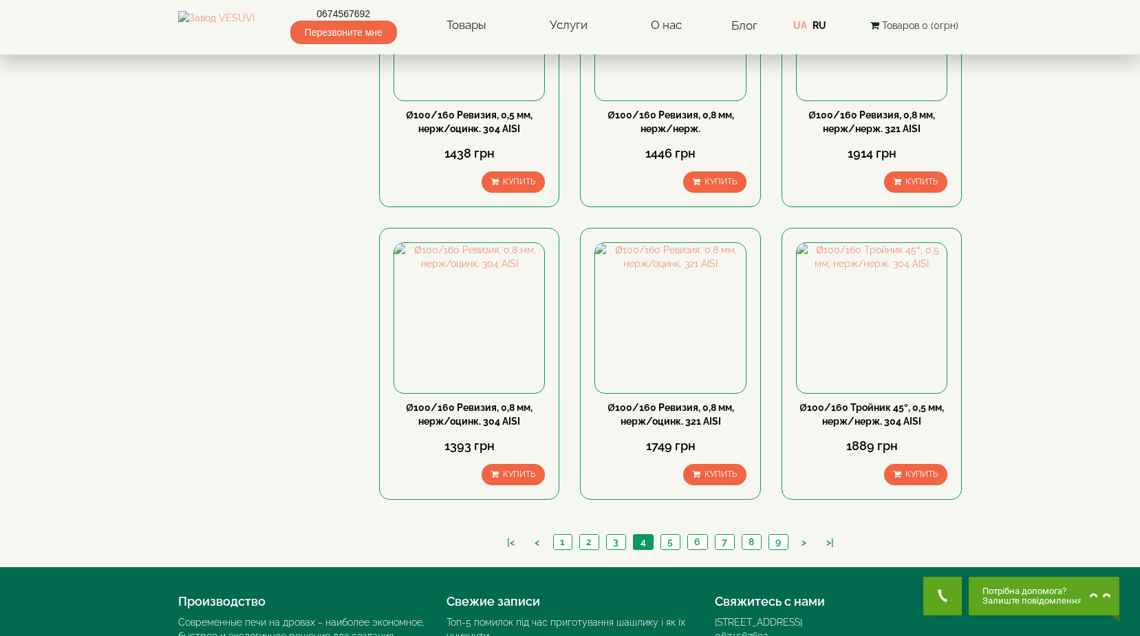
scroll to position [1397, 0]
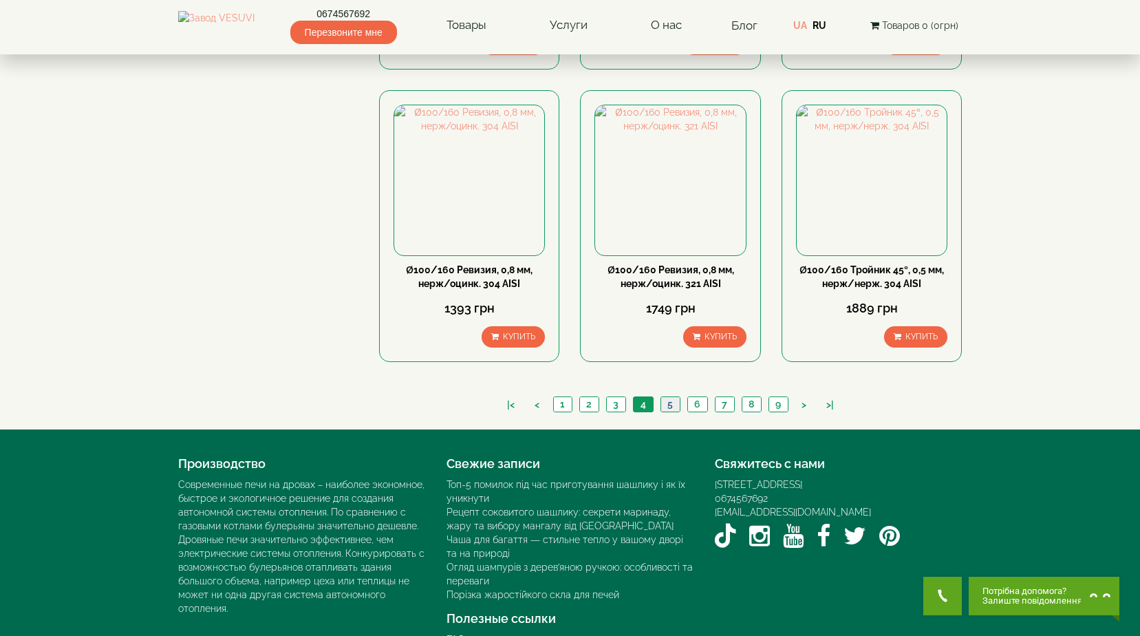
click at [667, 397] on link "5" at bounding box center [670, 404] width 19 height 14
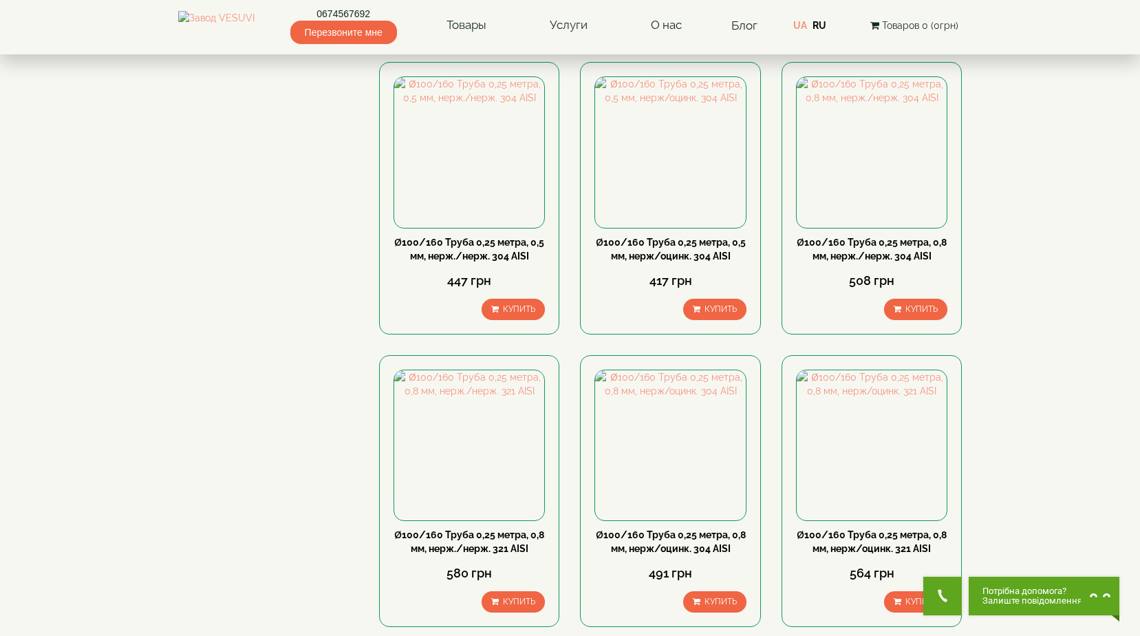
scroll to position [1397, 0]
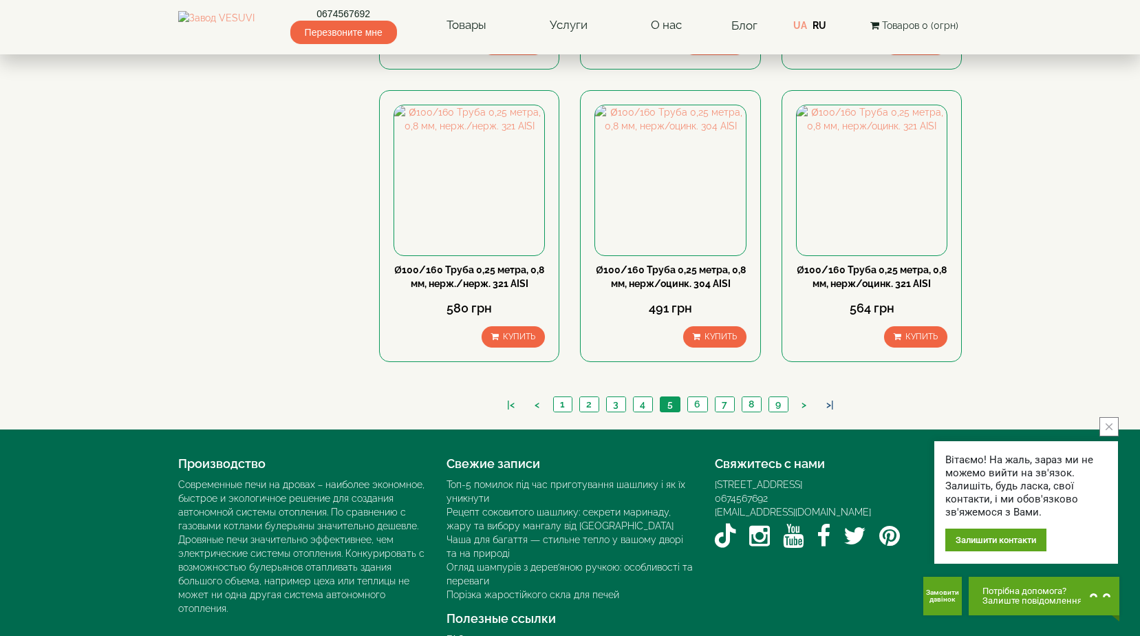
click at [836, 398] on link ">|" at bounding box center [830, 405] width 21 height 14
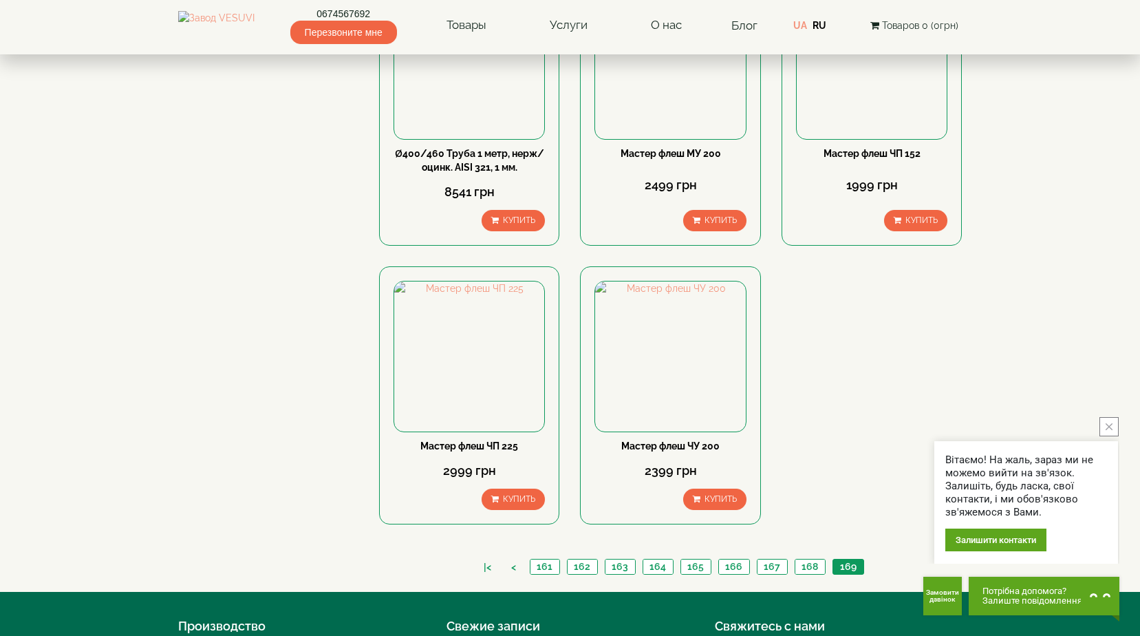
scroll to position [504, 0]
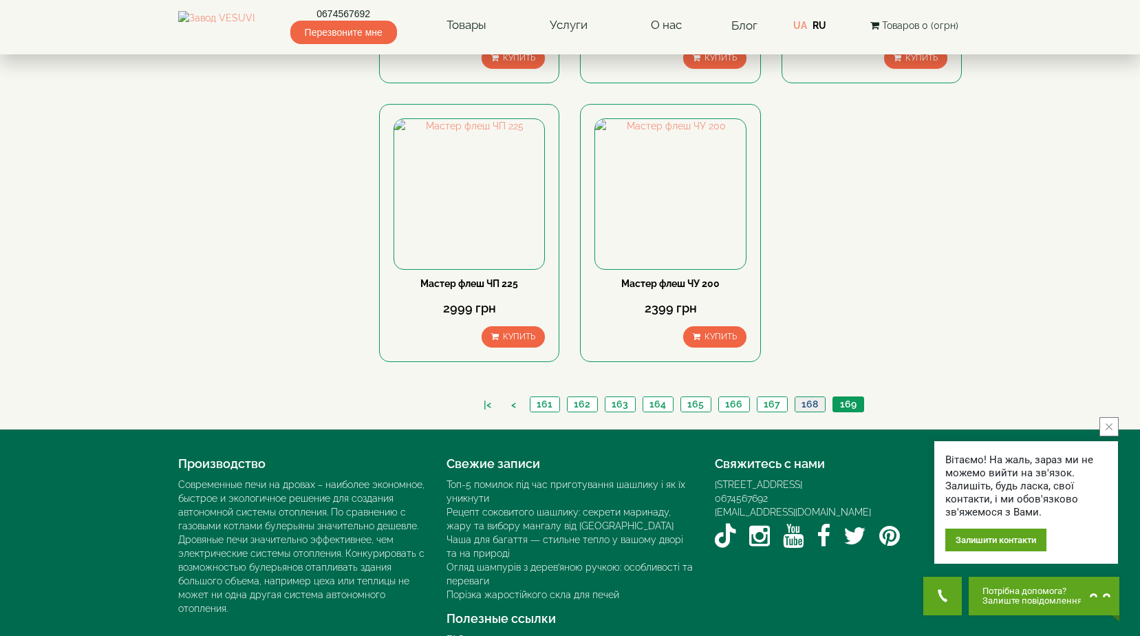
click at [806, 397] on link "168" at bounding box center [810, 404] width 30 height 14
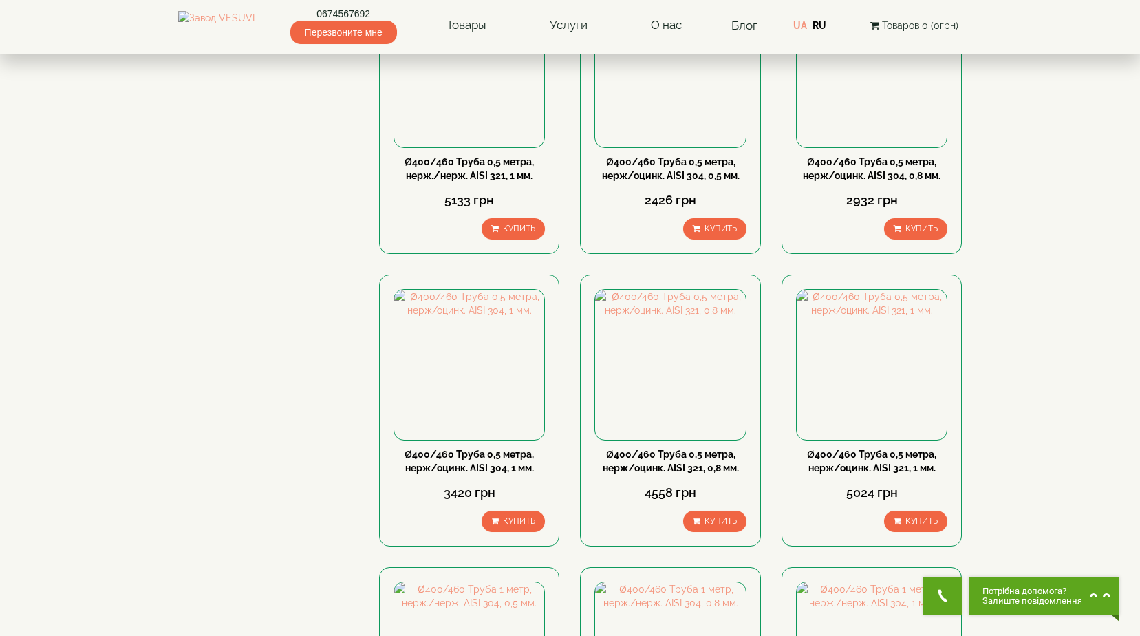
scroll to position [413, 0]
